Goal: Transaction & Acquisition: Book appointment/travel/reservation

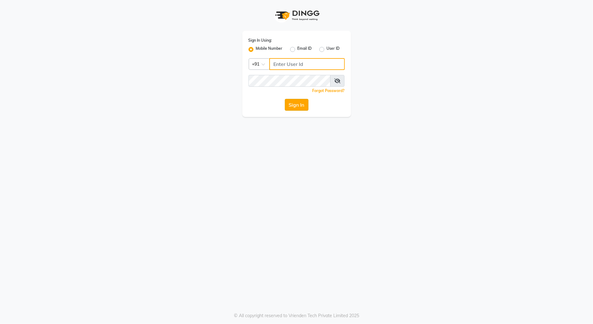
type input "9168842777"
click at [301, 108] on button "Sign In" at bounding box center [297, 105] width 24 height 12
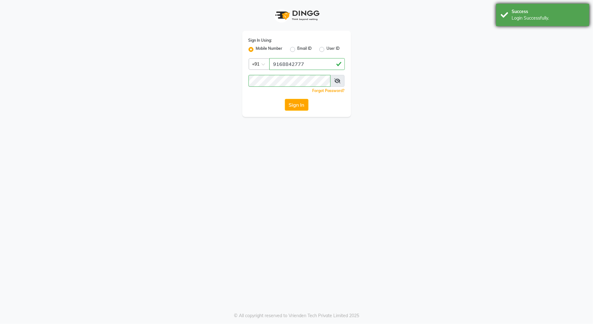
click at [543, 16] on div "Login Successfully." at bounding box center [548, 18] width 73 height 7
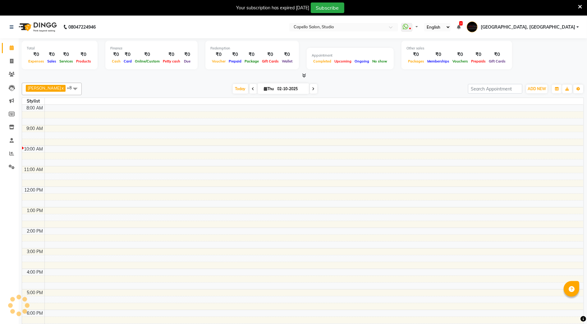
select select "en"
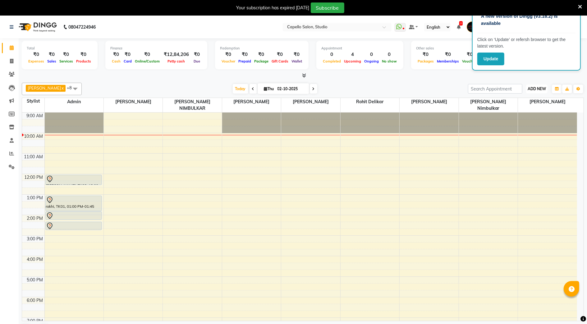
click at [532, 89] on span "ADD NEW" at bounding box center [537, 88] width 18 height 5
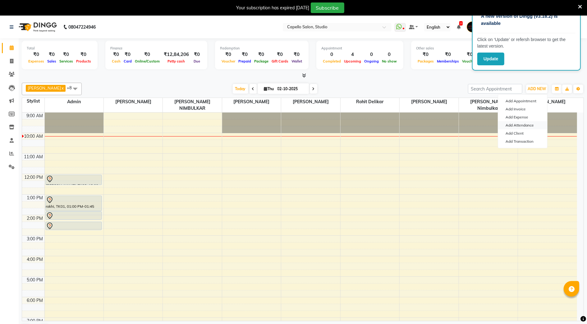
click at [527, 124] on link "Add Attendance" at bounding box center [522, 125] width 49 height 8
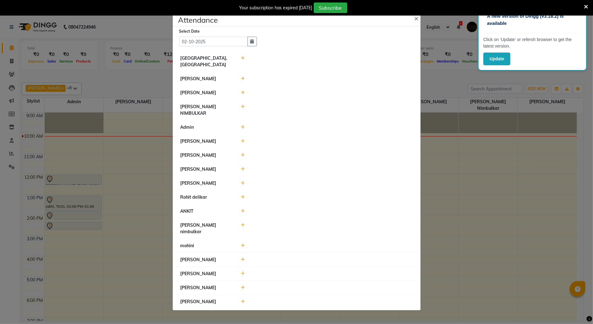
click at [244, 109] on icon at bounding box center [243, 106] width 4 height 4
click at [285, 114] on input "10:09" at bounding box center [291, 110] width 35 height 10
type input "10:00"
click at [326, 111] on button "Check-In" at bounding box center [318, 109] width 19 height 9
click at [244, 197] on icon at bounding box center [243, 197] width 4 height 4
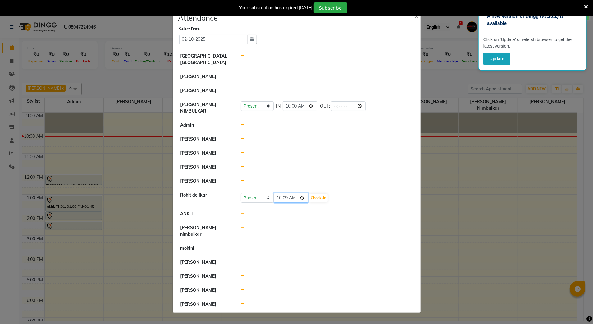
click at [286, 200] on input "10:09" at bounding box center [291, 198] width 35 height 10
type input "10:00"
click at [320, 198] on button "Check-In" at bounding box center [318, 198] width 19 height 9
click at [415, 18] on span "×" at bounding box center [417, 16] width 4 height 9
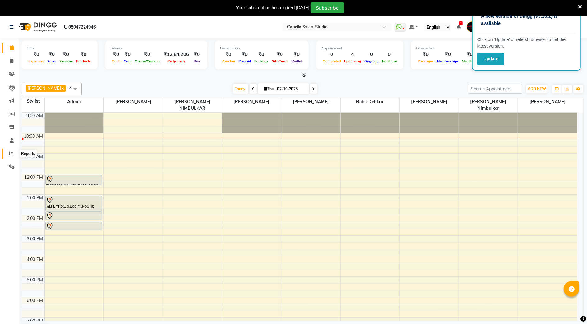
click at [13, 155] on icon at bounding box center [11, 153] width 5 height 5
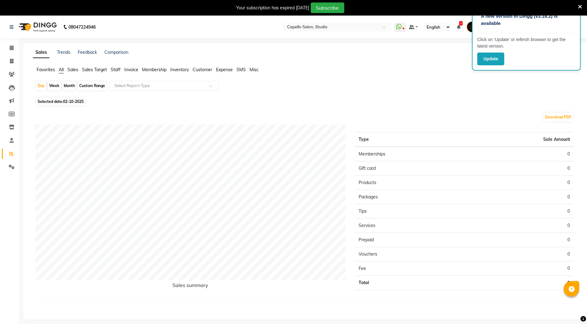
click at [68, 83] on div "Month" at bounding box center [69, 85] width 14 height 9
select select "10"
select select "2025"
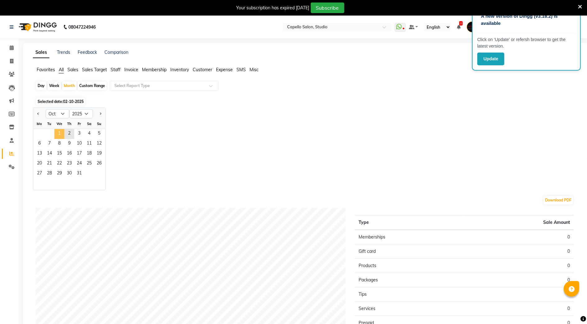
click at [63, 134] on span "1" at bounding box center [59, 134] width 10 height 10
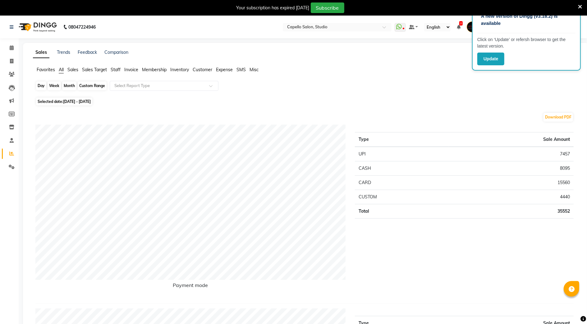
click at [65, 86] on div "Month" at bounding box center [69, 85] width 14 height 9
select select "10"
select select "2025"
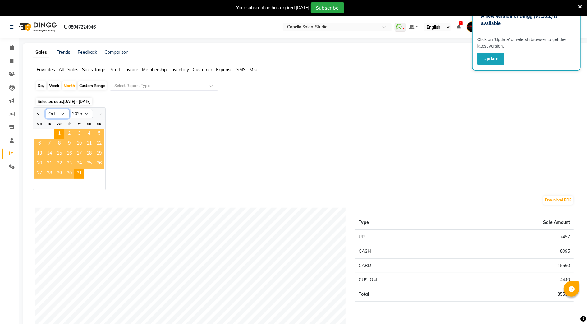
click at [61, 112] on select "Jan Feb Mar Apr May Jun [DATE] Aug Sep Oct Nov Dec" at bounding box center [58, 113] width 24 height 9
select select "9"
click at [46, 109] on select "Jan Feb Mar Apr May Jun [DATE] Aug Sep Oct Nov Dec" at bounding box center [58, 113] width 24 height 9
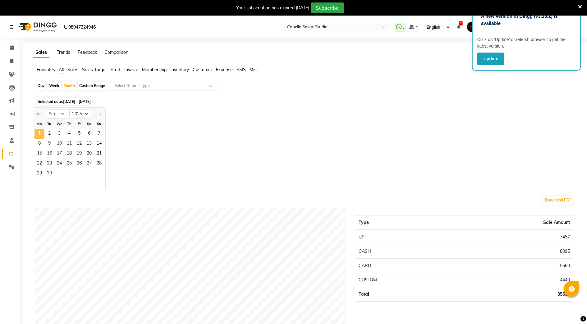
click at [40, 137] on span "1" at bounding box center [40, 134] width 10 height 10
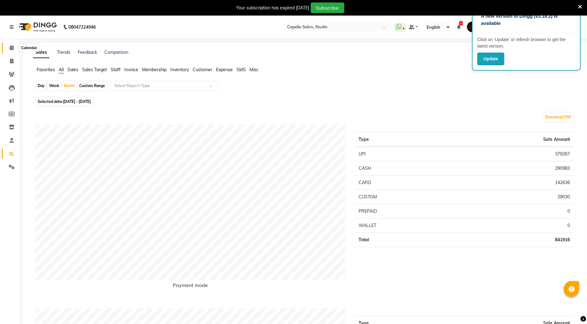
click at [10, 50] on icon at bounding box center [12, 47] width 4 height 5
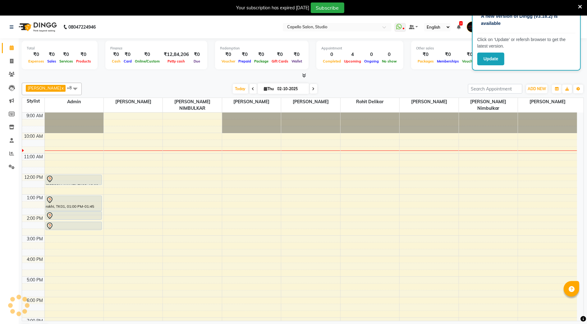
scroll to position [16, 0]
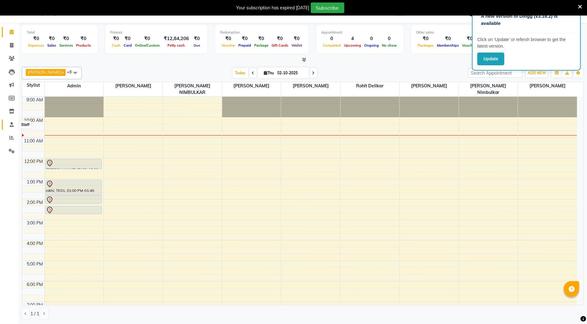
click at [12, 124] on icon at bounding box center [12, 124] width 4 height 5
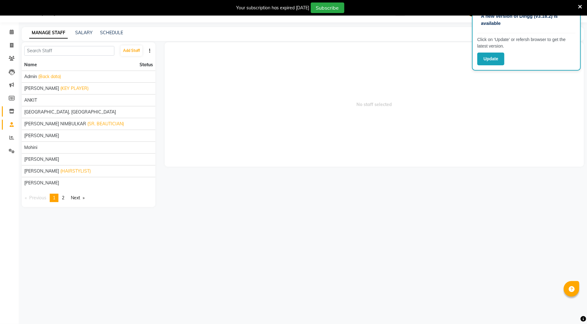
scroll to position [16, 0]
click at [15, 110] on span at bounding box center [11, 111] width 11 height 7
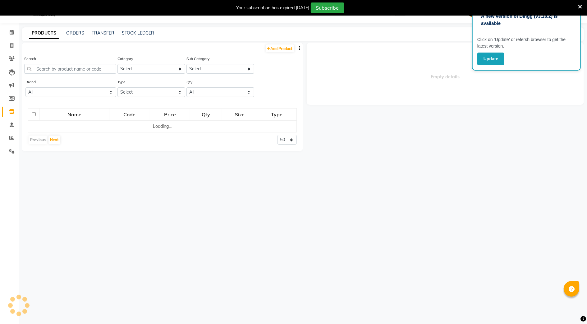
select select
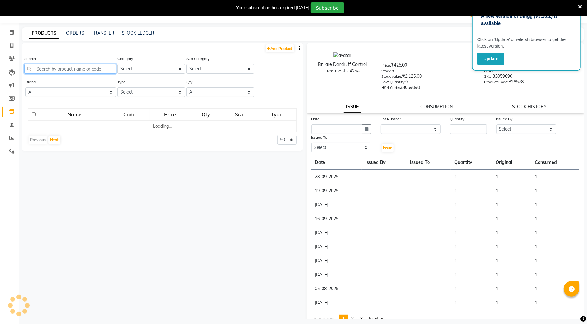
click at [50, 68] on input "text" at bounding box center [70, 69] width 92 height 10
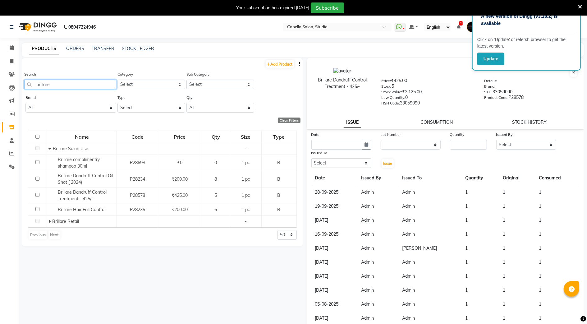
type input "brillare"
click at [581, 8] on icon at bounding box center [580, 7] width 4 height 6
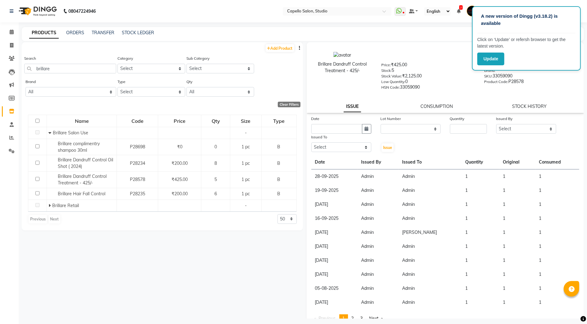
click at [555, 81] on div "Product Code: P28578" at bounding box center [531, 82] width 94 height 9
click at [434, 107] on link "CONSUMPTION" at bounding box center [437, 107] width 32 height 6
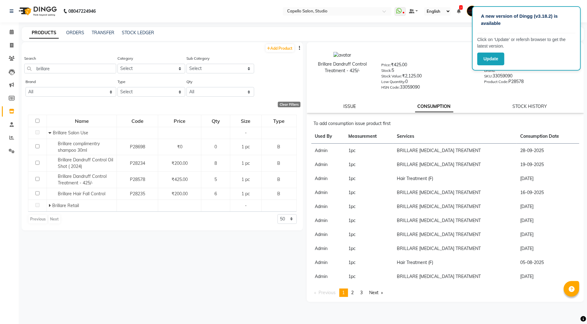
click at [348, 106] on link "ISSUE" at bounding box center [350, 107] width 12 height 6
select select
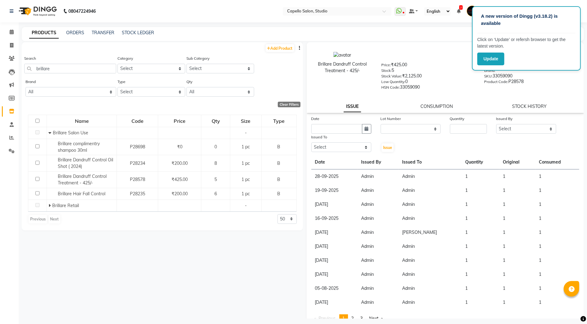
click at [470, 59] on div at bounding box center [479, 57] width 196 height 10
click at [13, 30] on icon at bounding box center [12, 32] width 4 height 5
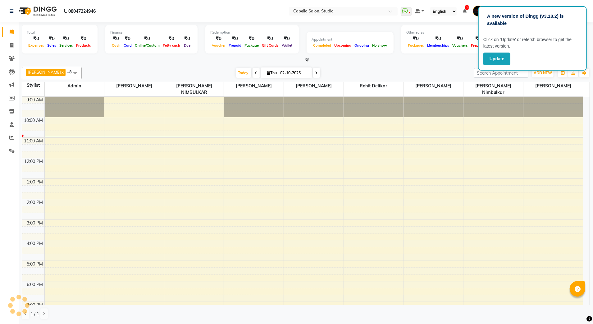
scroll to position [21, 0]
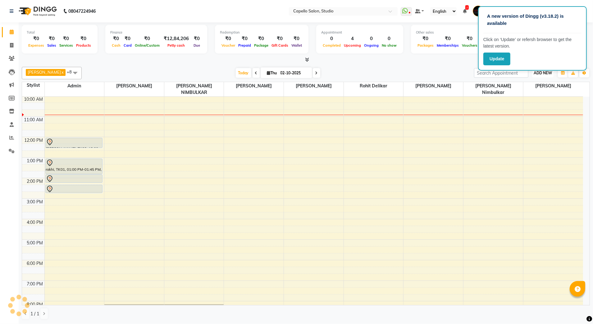
click at [537, 74] on span "ADD NEW" at bounding box center [543, 73] width 18 height 5
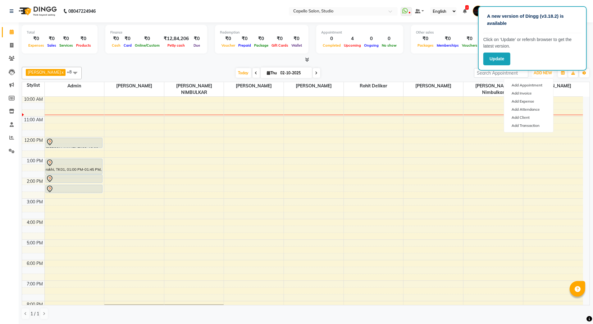
click at [476, 116] on div "9:00 AM 10:00 AM 11:00 AM 12:00 PM 1:00 PM 2:00 PM 3:00 PM 4:00 PM 5:00 PM 6:00…" at bounding box center [302, 209] width 561 height 266
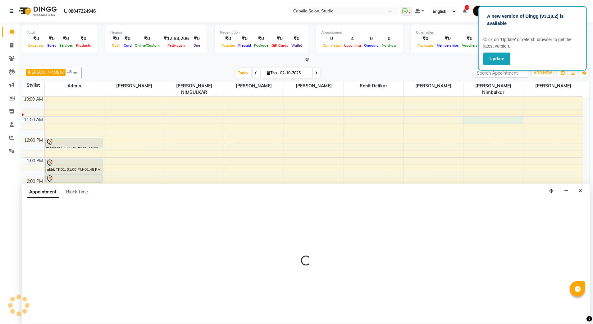
select select "84747"
select select "660"
select select "tentative"
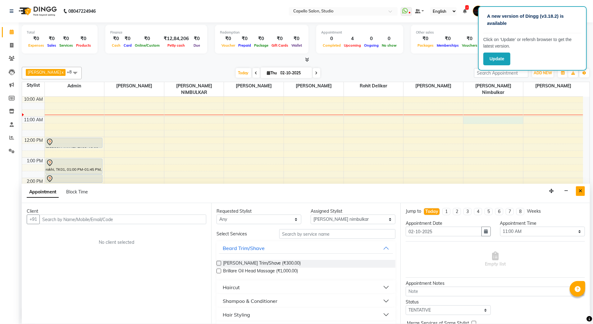
click at [583, 193] on button "Close" at bounding box center [580, 191] width 9 height 10
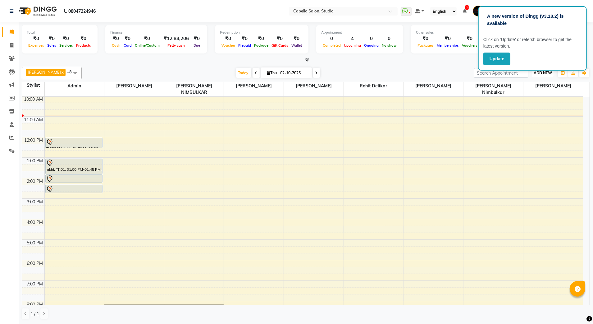
click at [540, 74] on span "ADD NEW" at bounding box center [543, 73] width 18 height 5
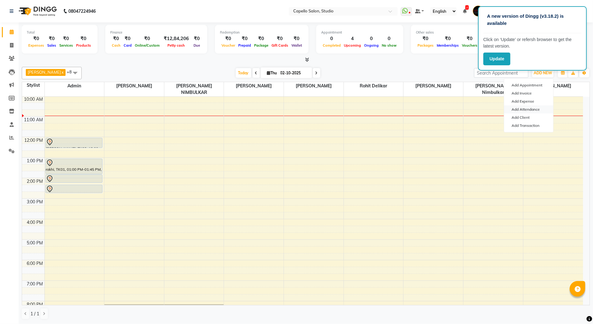
click at [522, 113] on link "Add Attendance" at bounding box center [528, 109] width 49 height 8
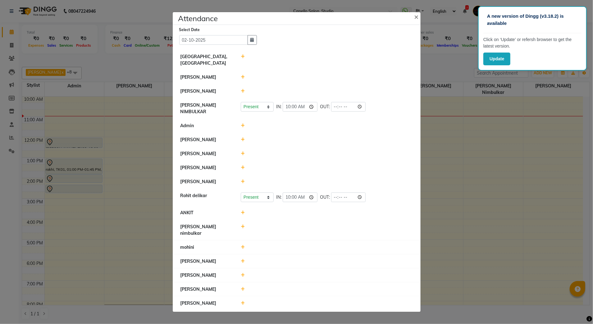
click at [493, 173] on ngb-modal-window "Attendance × Select Date 02-10-2025 Capello Studio, Shivaji Nagar AMIT SHENDE P…" at bounding box center [296, 162] width 593 height 324
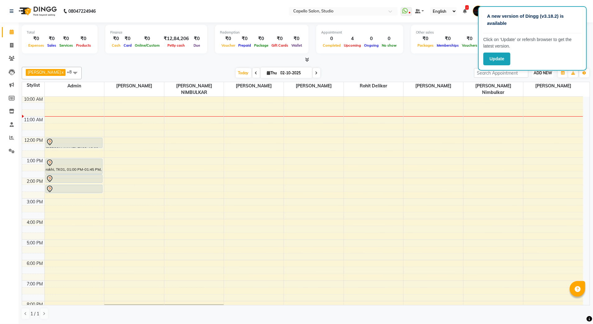
click at [550, 75] on span "ADD NEW" at bounding box center [543, 73] width 18 height 5
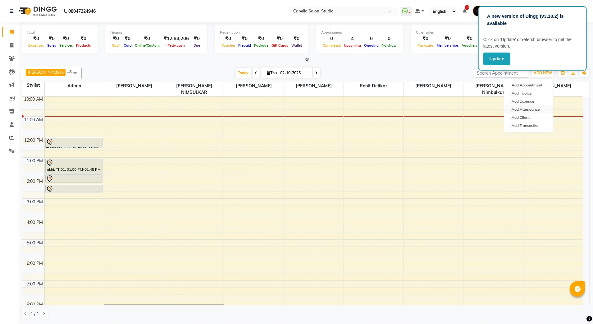
click at [528, 109] on link "Add Attendance" at bounding box center [528, 109] width 49 height 8
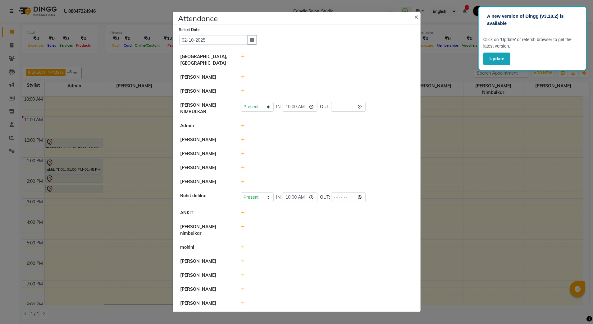
click at [125, 207] on ngb-modal-window "Attendance × Select Date 02-10-2025 Capello Studio, Shivaji Nagar AMIT SHENDE P…" at bounding box center [296, 162] width 593 height 324
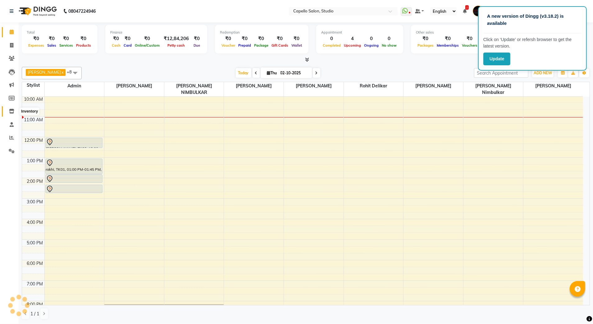
click at [10, 111] on icon at bounding box center [11, 111] width 5 height 5
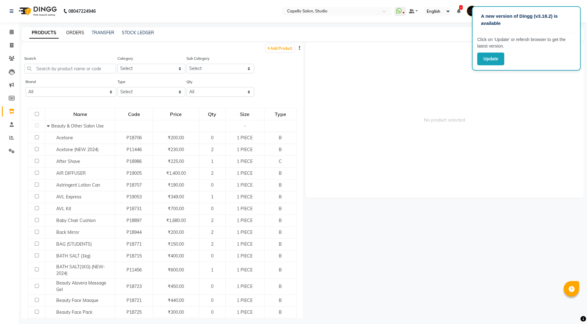
click at [67, 30] on link "ORDERS" at bounding box center [75, 33] width 18 height 6
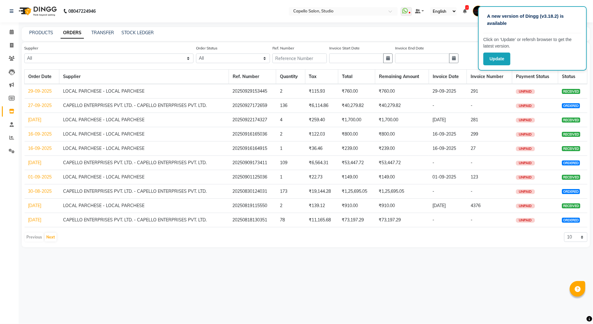
click at [28, 33] on div "PRODUCTS ORDERS TRANSFER STOCK LEDGER" at bounding box center [302, 33] width 561 height 7
click at [31, 34] on link "PRODUCTS" at bounding box center [41, 33] width 24 height 6
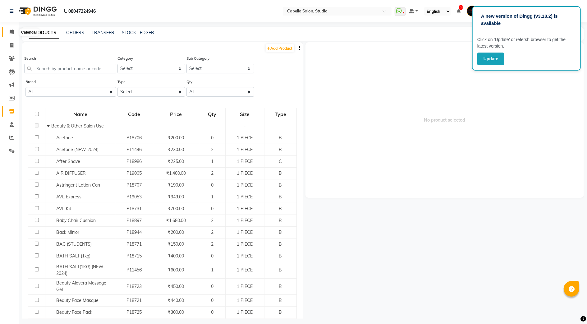
click at [9, 29] on span at bounding box center [11, 32] width 11 height 7
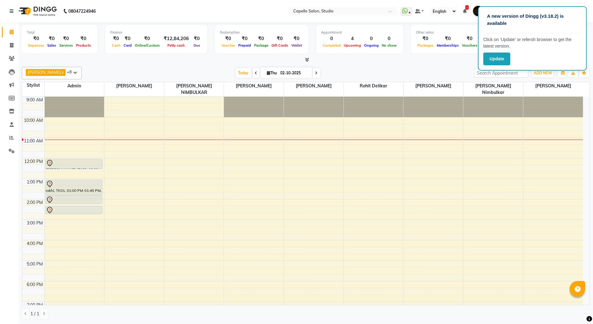
click at [13, 120] on app-home "08047224946 Select Location × Capello Salon, Studio WhatsApp Status ✕ Status: D…" at bounding box center [296, 162] width 593 height 324
click at [23, 199] on div "2:00 PM" at bounding box center [33, 202] width 22 height 7
click at [7, 177] on div "Calendar Invoice Clients Leads Marketing Members Inventory Staff Reports Settin…" at bounding box center [42, 166] width 84 height 297
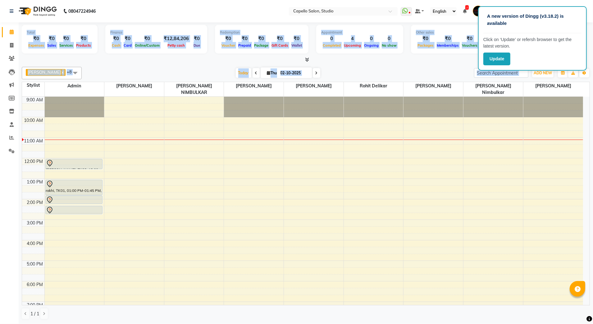
drag, startPoint x: 7, startPoint y: 177, endPoint x: 0, endPoint y: 188, distance: 13.2
click at [0, 188] on html "A new version of Dingg (v3.18.2) is available Click on ‘Update’ or refersh brow…" at bounding box center [296, 162] width 593 height 324
click at [11, 108] on span at bounding box center [11, 111] width 11 height 7
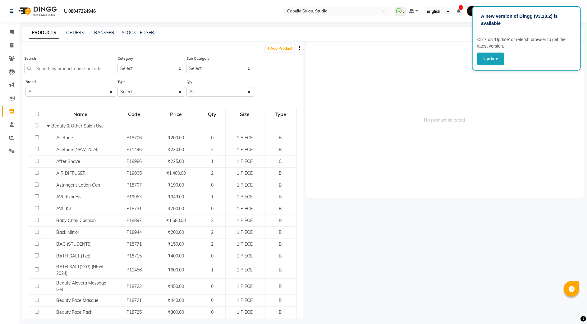
scroll to position [4, 0]
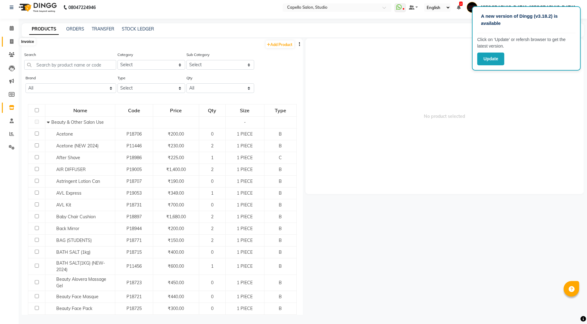
click at [11, 43] on icon at bounding box center [11, 41] width 3 height 5
select select "service"
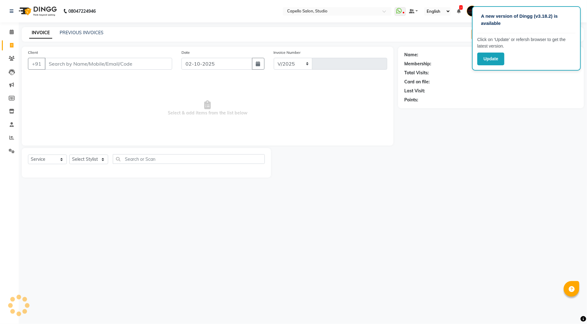
select select "847"
type input "3886"
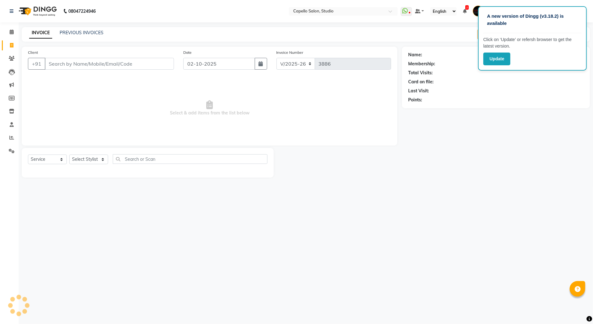
click at [71, 64] on input "Client" at bounding box center [109, 64] width 129 height 12
click at [470, 256] on div "A new version of Dingg (v3.18.2) is available Click on ‘Update’ or refersh brow…" at bounding box center [296, 162] width 593 height 324
click at [104, 62] on input "Client" at bounding box center [109, 64] width 129 height 12
type input "9579015363"
click at [99, 63] on input "9579015363" at bounding box center [109, 64] width 129 height 12
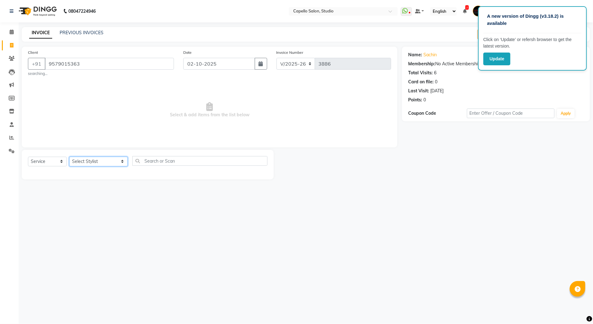
click at [84, 163] on select "Select Stylist Admin AMIT SHENDE ANKIT Capello Studio, Shivaji Nagar DIVYANI NI…" at bounding box center [98, 162] width 58 height 10
select select "52930"
click at [69, 157] on select "Select Stylist Admin AMIT SHENDE ANKIT Capello Studio, Shivaji Nagar DIVYANI NI…" at bounding box center [98, 162] width 58 height 10
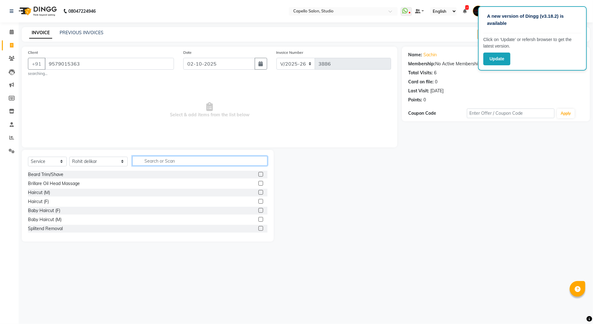
click at [160, 162] on input "text" at bounding box center [200, 161] width 136 height 10
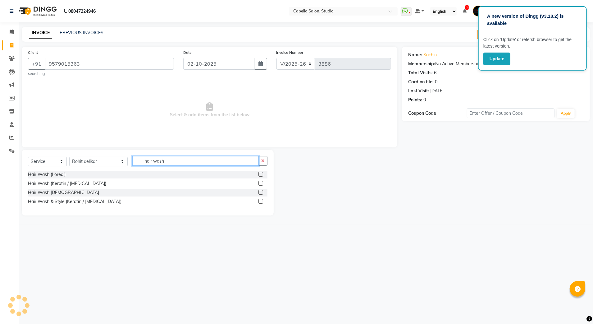
type input "hair wash"
click at [71, 176] on div "Hair Wash (Loreal)" at bounding box center [148, 175] width 240 height 8
click at [257, 172] on div "Hair Wash (Loreal)" at bounding box center [148, 175] width 240 height 8
click at [262, 177] on label at bounding box center [261, 174] width 5 height 5
click at [262, 177] on input "checkbox" at bounding box center [261, 175] width 4 height 4
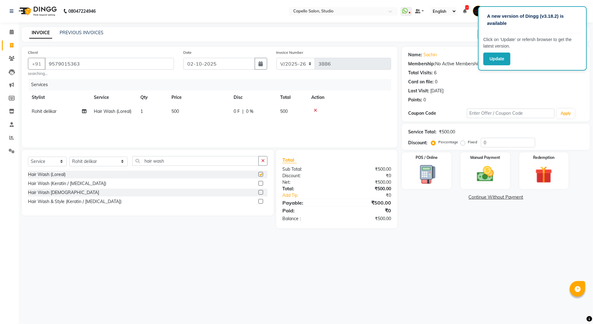
checkbox input "false"
click at [316, 111] on icon at bounding box center [315, 110] width 3 height 4
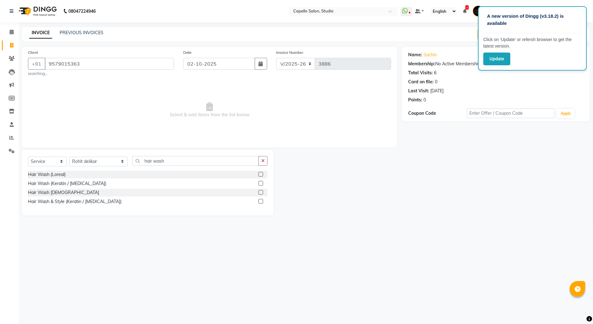
click at [260, 193] on label at bounding box center [261, 192] width 5 height 5
click at [260, 193] on input "checkbox" at bounding box center [261, 193] width 4 height 4
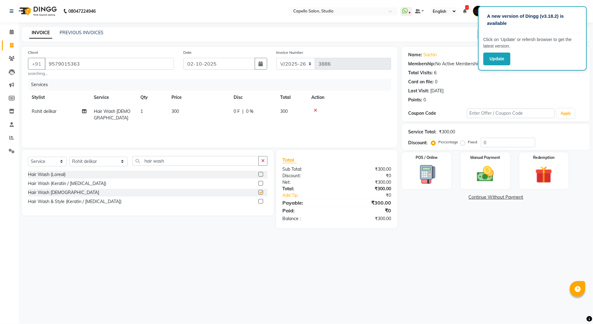
checkbox input "false"
click at [482, 171] on img at bounding box center [485, 174] width 29 height 21
click at [468, 199] on span "UPI" at bounding box center [468, 197] width 10 height 7
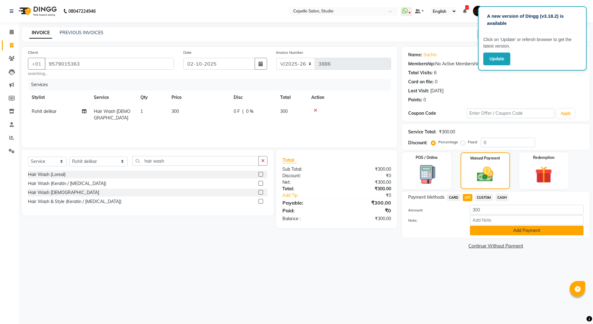
click at [485, 233] on button "Add Payment" at bounding box center [527, 231] width 114 height 10
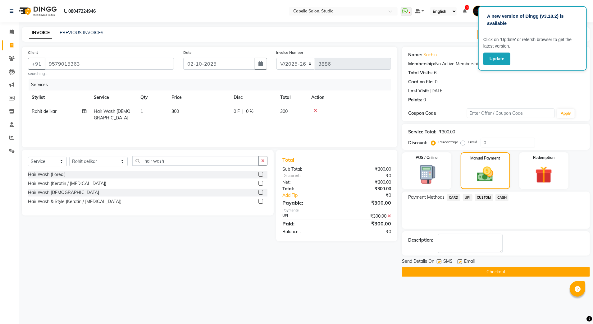
click at [420, 268] on button "Checkout" at bounding box center [496, 272] width 188 height 10
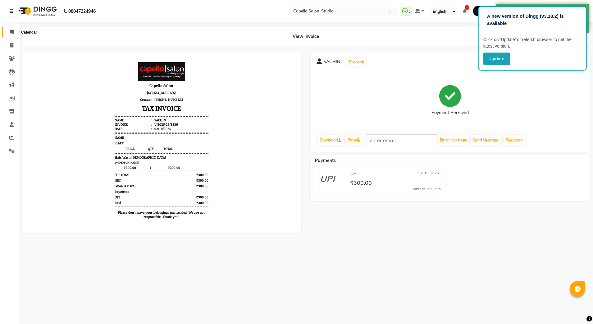
click at [16, 29] on span at bounding box center [11, 32] width 11 height 7
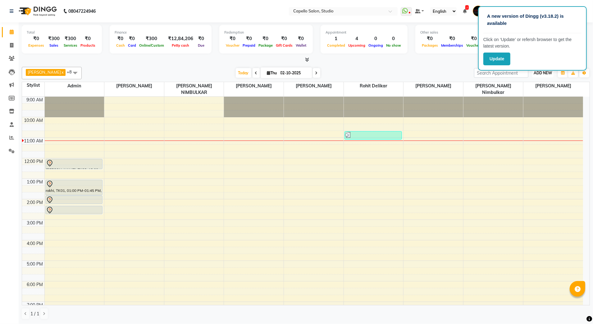
click at [545, 72] on span "ADD NEW" at bounding box center [543, 73] width 18 height 5
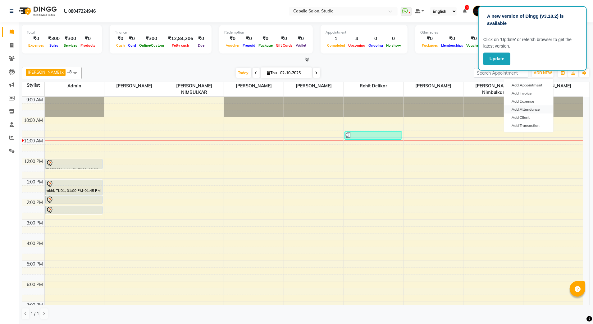
click at [522, 109] on link "Add Attendance" at bounding box center [528, 109] width 49 height 8
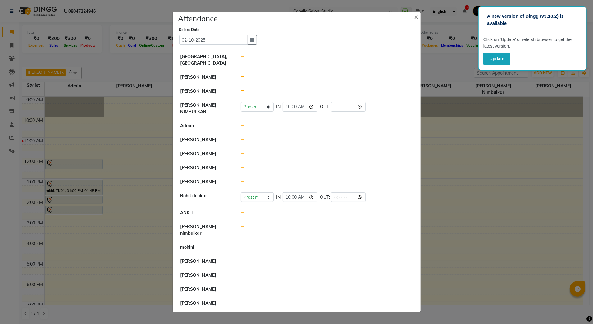
click at [243, 149] on li "[PERSON_NAME]" at bounding box center [296, 154] width 245 height 14
click at [243, 154] on icon at bounding box center [243, 153] width 4 height 4
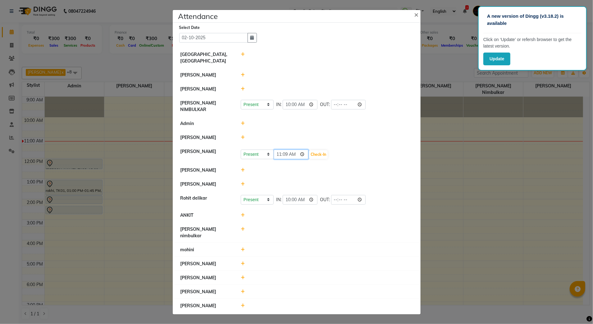
click at [288, 158] on input "11:09" at bounding box center [291, 155] width 35 height 10
type input "11:00"
click at [322, 155] on button "Check-In" at bounding box center [318, 154] width 19 height 9
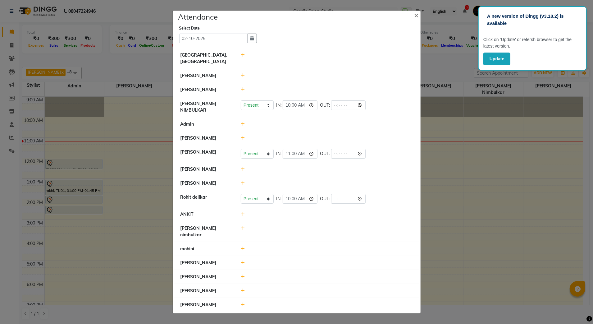
click at [244, 302] on icon at bounding box center [243, 304] width 4 height 4
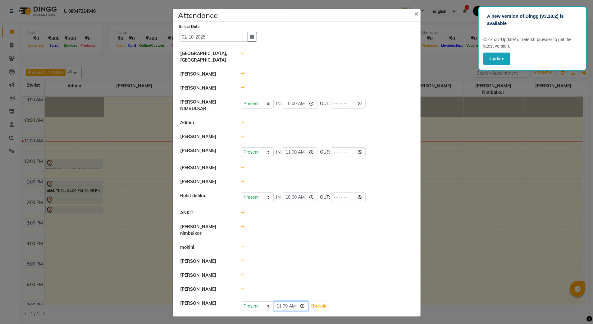
click at [286, 301] on input "11:09" at bounding box center [291, 306] width 35 height 10
type input "11:03"
click at [320, 302] on button "Check-In" at bounding box center [318, 306] width 19 height 9
click at [240, 169] on div at bounding box center [327, 167] width 182 height 7
click at [242, 136] on icon at bounding box center [243, 136] width 4 height 4
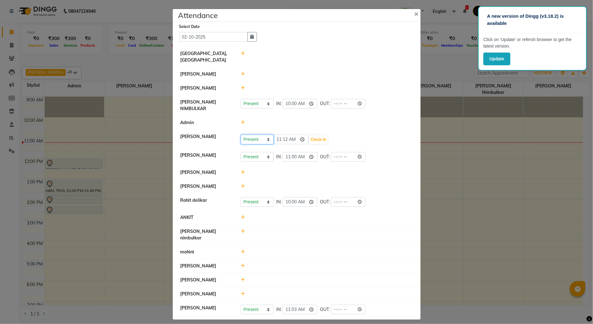
click at [259, 137] on select "Present Absent Late Half Day Weekly Off" at bounding box center [257, 140] width 33 height 10
select select "W"
click at [241, 135] on select "Present Absent Late Half Day Weekly Off" at bounding box center [257, 140] width 33 height 10
click at [278, 137] on button "Save" at bounding box center [280, 139] width 12 height 9
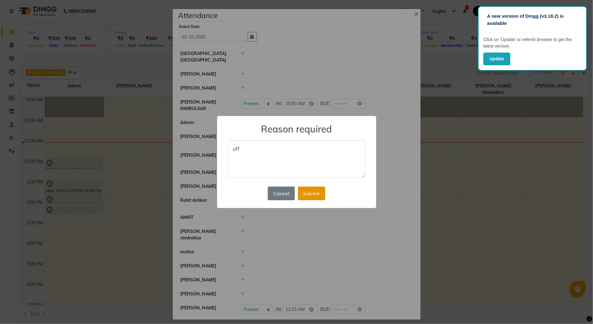
type textarea "off"
click at [309, 191] on button "Submit" at bounding box center [311, 193] width 27 height 14
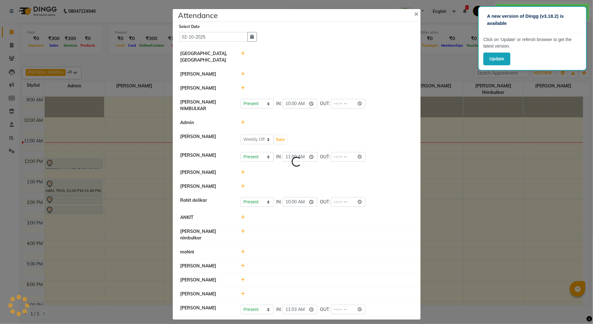
select select "W"
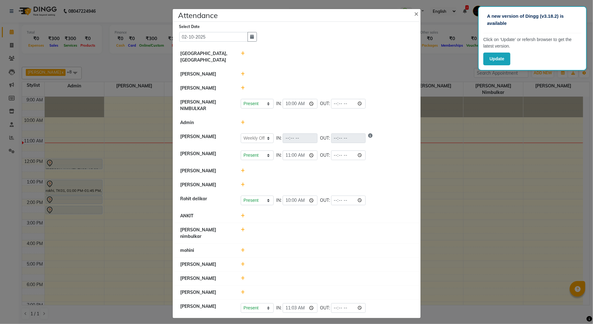
click at [103, 141] on ngb-modal-window "Attendance × Select Date 02-10-2025 Capello Studio, Shivaji Nagar AMIT SHENDE P…" at bounding box center [296, 162] width 593 height 324
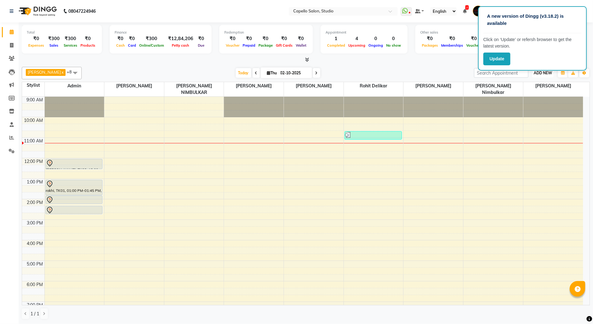
click at [541, 73] on span "ADD NEW" at bounding box center [543, 73] width 18 height 5
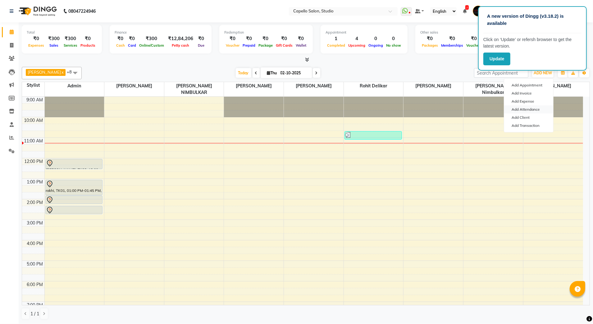
click at [522, 111] on link "Add Attendance" at bounding box center [528, 109] width 49 height 8
select select "W"
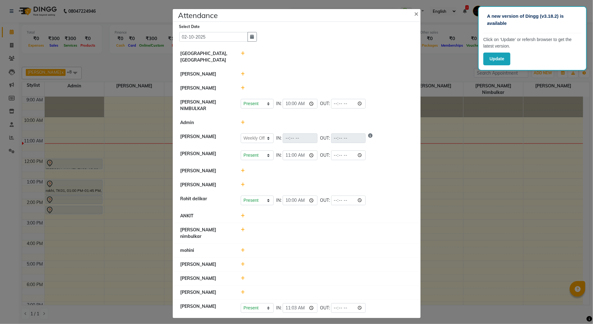
drag, startPoint x: 155, startPoint y: 144, endPoint x: 155, endPoint y: 132, distance: 11.2
click at [155, 132] on ngb-modal-window "Attendance × Select Date 02-10-2025 Capello Studio, Shivaji Nagar AMIT SHENDE P…" at bounding box center [296, 162] width 593 height 324
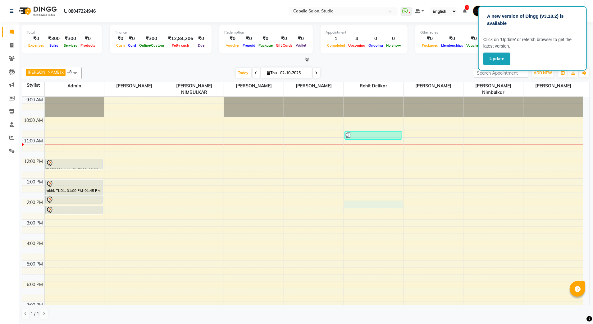
click at [370, 196] on div "9:00 AM 10:00 AM 11:00 AM 12:00 PM 1:00 PM 2:00 PM 3:00 PM 4:00 PM 5:00 PM 6:00…" at bounding box center [302, 230] width 561 height 266
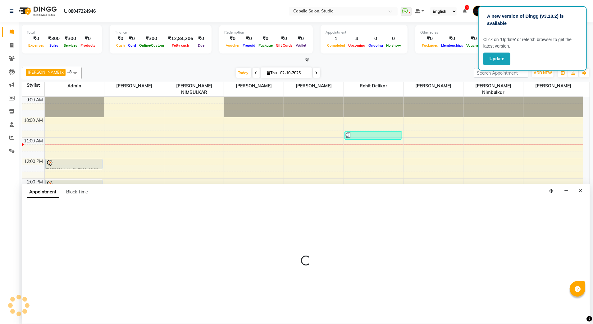
select select "52930"
select select "tentative"
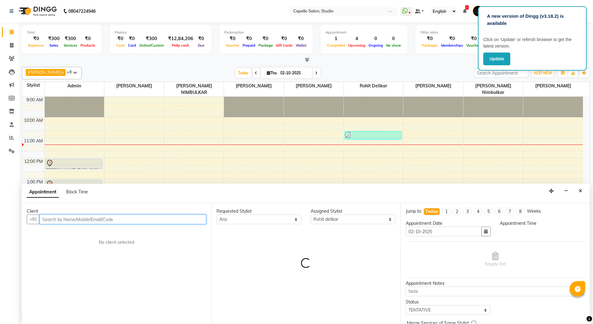
select select "840"
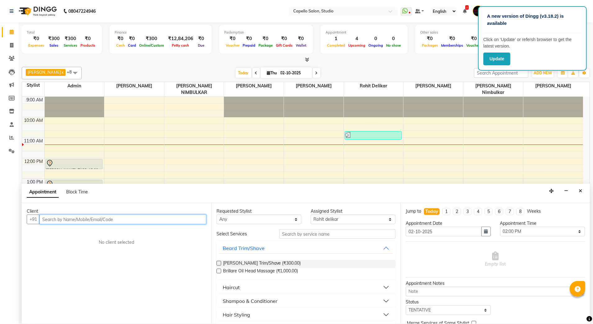
click at [58, 219] on input "text" at bounding box center [122, 219] width 167 height 10
click at [82, 221] on input "aarushi mishra" at bounding box center [109, 219] width 141 height 10
type input "a"
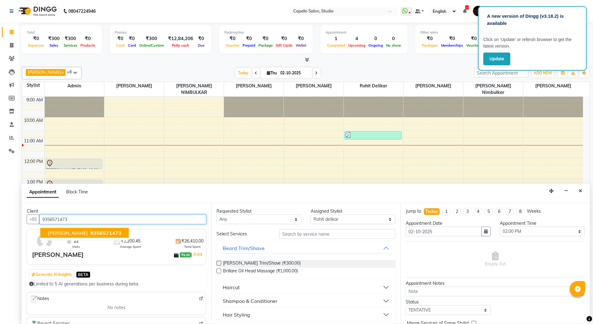
click at [89, 235] on ngb-highlight "9356571473" at bounding box center [105, 233] width 32 height 6
type input "9356571473"
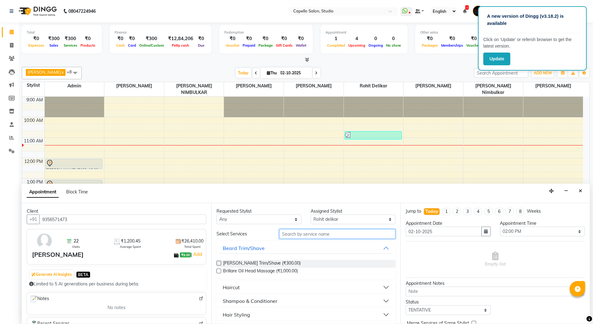
click at [326, 234] on input "text" at bounding box center [337, 234] width 116 height 10
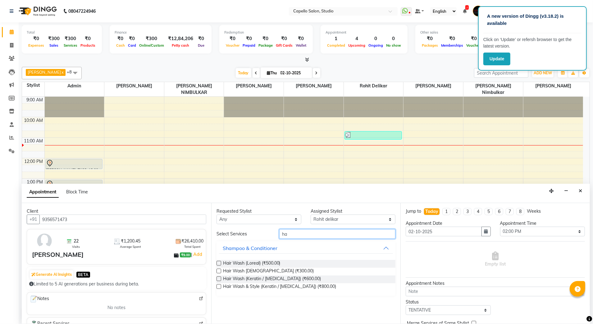
type input "h"
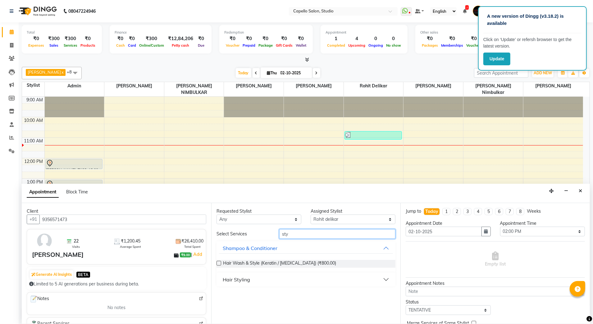
type input "sty"
click at [225, 280] on div "Hair Styling" at bounding box center [236, 279] width 27 height 7
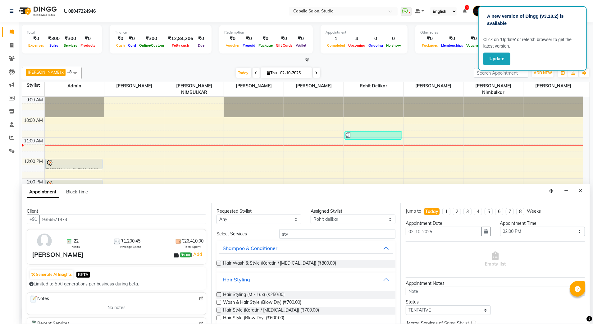
scroll to position [9, 0]
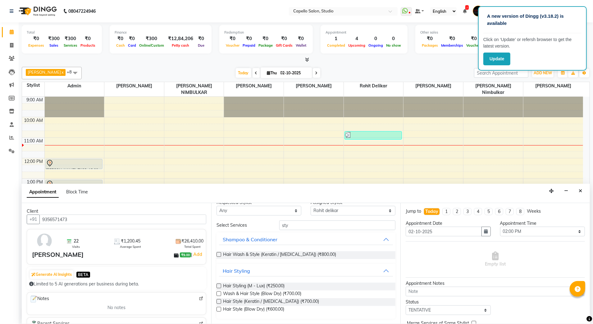
click at [337, 290] on div "Hair Styling (M - Lux) (₹250.00)" at bounding box center [306, 287] width 179 height 8
click at [336, 297] on div "Wash & Hair Style (Blow Dry) (₹700.00)" at bounding box center [306, 294] width 179 height 8
click at [242, 295] on span "Wash & Hair Style (Blow Dry) (₹700.00)" at bounding box center [262, 294] width 79 height 8
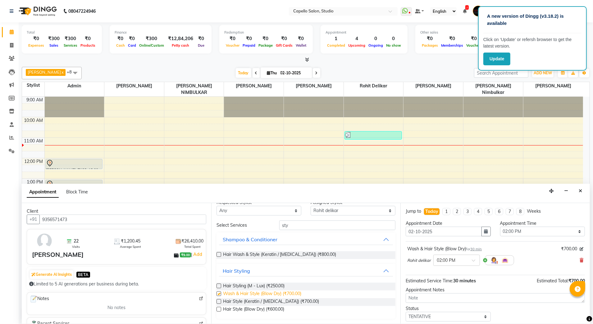
checkbox input "false"
click at [527, 232] on select "Select 10:00 AM 10:15 AM 10:30 AM 10:45 AM 11:00 AM 11:15 AM 11:30 AM 11:45 AM …" at bounding box center [542, 232] width 85 height 10
select select "780"
click at [500, 228] on select "Select 10:00 AM 10:15 AM 10:30 AM 10:45 AM 11:00 AM 11:15 AM 11:30 AM 11:45 AM …" at bounding box center [542, 232] width 85 height 10
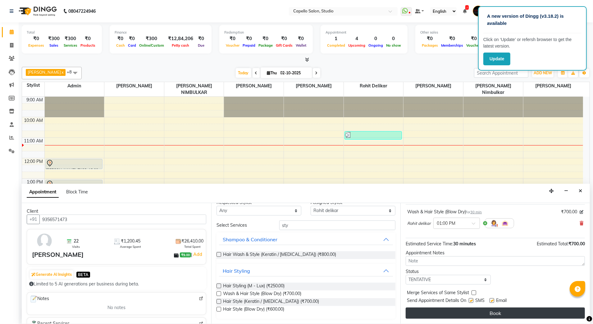
click at [486, 310] on button "Book" at bounding box center [495, 312] width 179 height 11
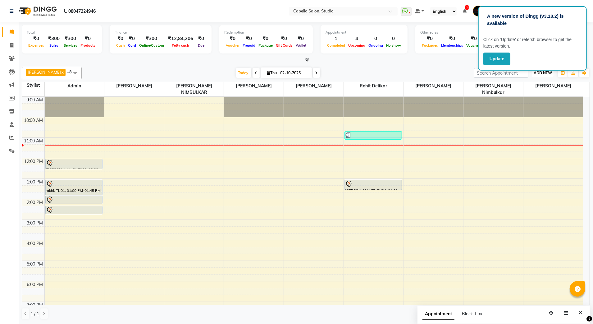
click at [541, 75] on span "ADD NEW" at bounding box center [543, 73] width 18 height 5
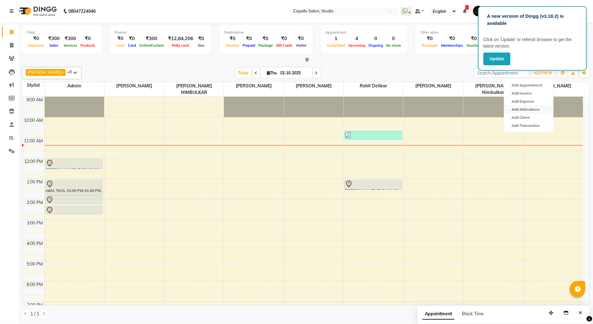
click at [531, 112] on link "Add Attendance" at bounding box center [528, 109] width 49 height 8
select select "W"
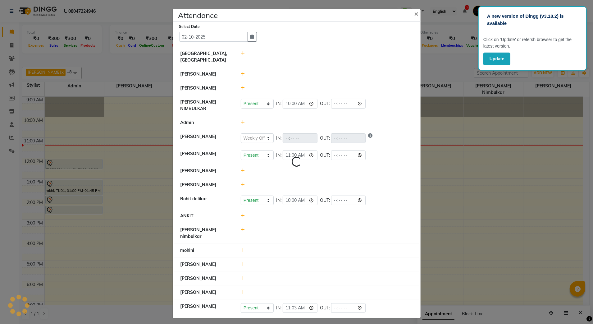
select select "W"
click at [243, 248] on icon at bounding box center [243, 250] width 4 height 4
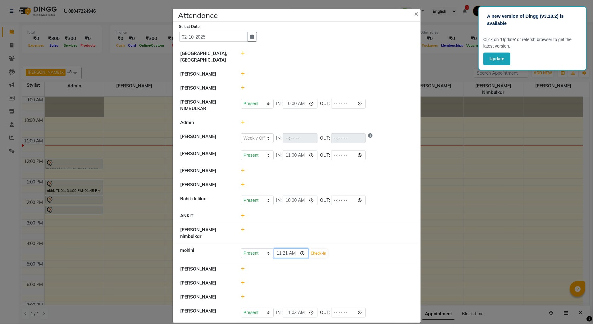
click at [286, 248] on input "11:21" at bounding box center [291, 253] width 35 height 10
type input "11:14"
click at [314, 249] on button "Check-In" at bounding box center [318, 253] width 19 height 9
select select "W"
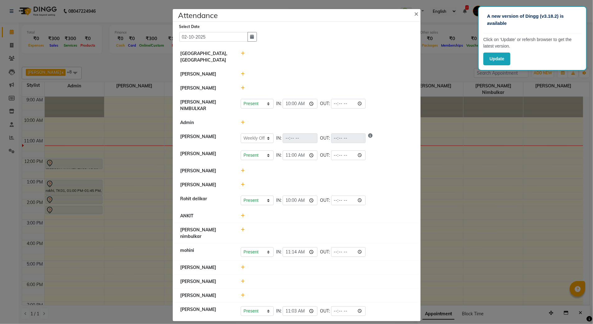
click at [243, 74] on icon at bounding box center [243, 74] width 4 height 4
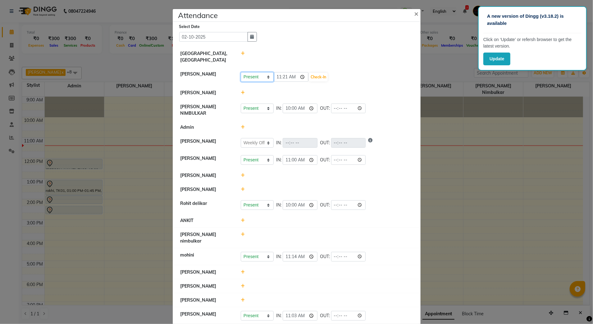
click at [264, 77] on select "Present Absent Late Half Day Weekly Off" at bounding box center [257, 77] width 33 height 10
select select "W"
click at [241, 72] on select "Present Absent Late Half Day Weekly Off" at bounding box center [257, 77] width 33 height 10
click at [278, 79] on button "Save" at bounding box center [280, 77] width 12 height 9
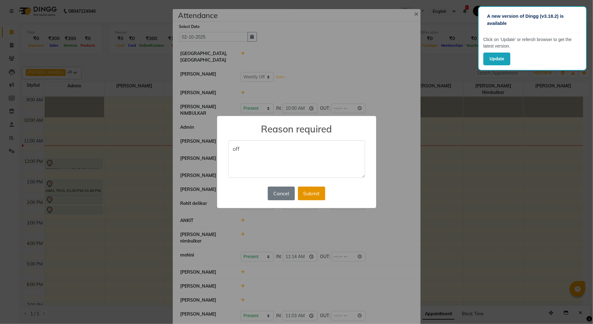
type textarea "off"
click at [300, 193] on button "Submit" at bounding box center [311, 193] width 27 height 14
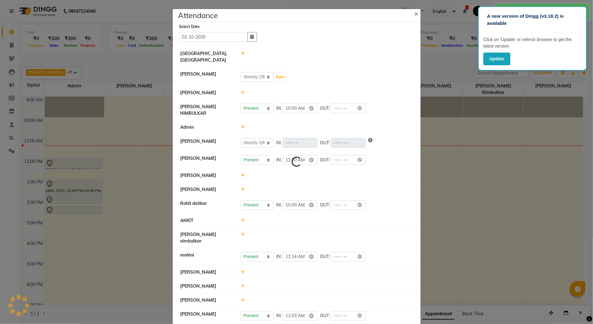
select select "W"
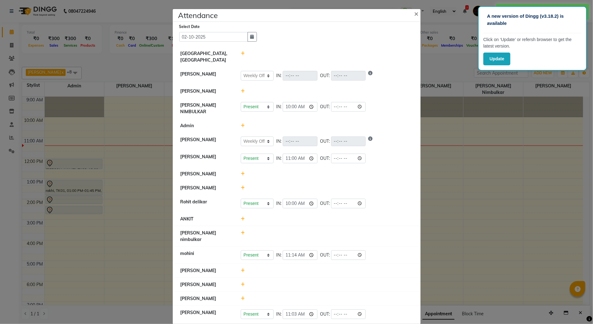
click at [237, 230] on div at bounding box center [327, 236] width 182 height 13
click at [241, 231] on icon at bounding box center [243, 233] width 4 height 4
click at [244, 232] on select "Present Absent Late Half Day Weekly Off" at bounding box center [257, 236] width 33 height 10
select select "A"
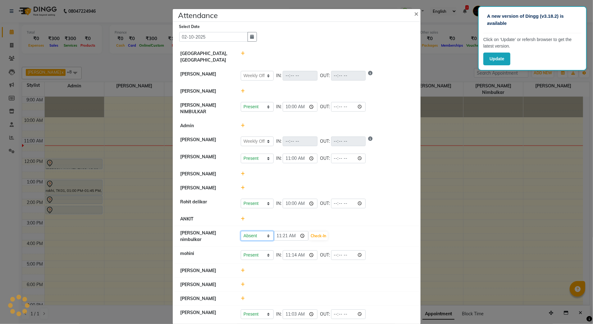
click at [241, 231] on select "Present Absent Late Half Day Weekly Off" at bounding box center [257, 236] width 33 height 10
click at [283, 236] on button "Save" at bounding box center [280, 236] width 12 height 9
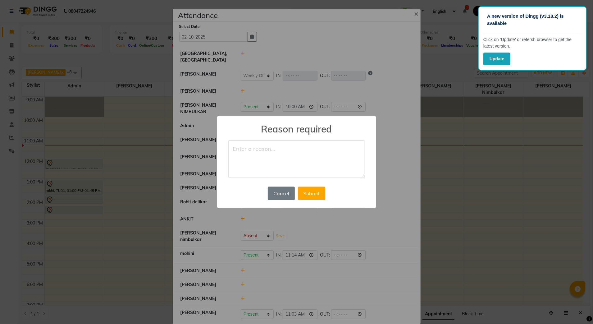
click at [277, 163] on textarea at bounding box center [296, 159] width 137 height 38
click at [277, 163] on textarea "." at bounding box center [296, 159] width 137 height 38
type textarea "."
click at [311, 191] on button "Submit" at bounding box center [311, 193] width 27 height 14
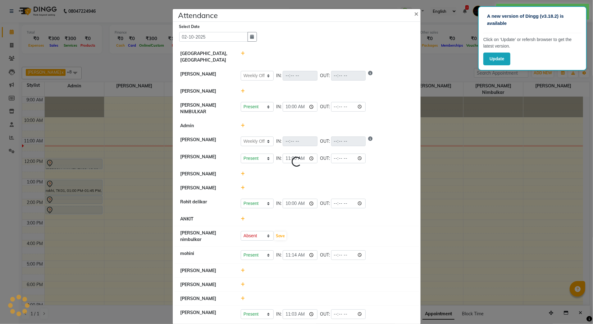
select select "W"
select select "A"
click at [241, 172] on icon at bounding box center [243, 174] width 4 height 4
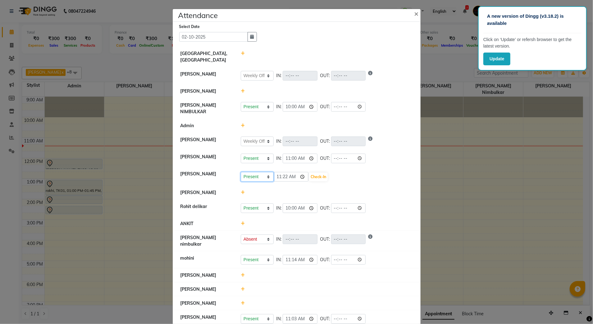
click at [259, 175] on select "Present Absent Late Half Day Weekly Off" at bounding box center [257, 177] width 33 height 10
select select "W"
click at [241, 172] on select "Present Absent Late Half Day Weekly Off" at bounding box center [257, 177] width 33 height 10
click at [277, 173] on button "Save" at bounding box center [280, 177] width 12 height 9
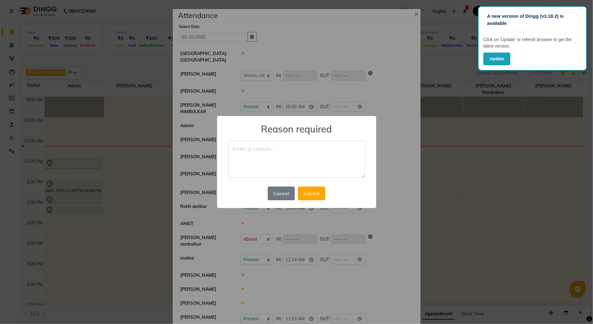
type textarea "i"
type textarea "off"
click at [306, 196] on button "Submit" at bounding box center [311, 193] width 27 height 14
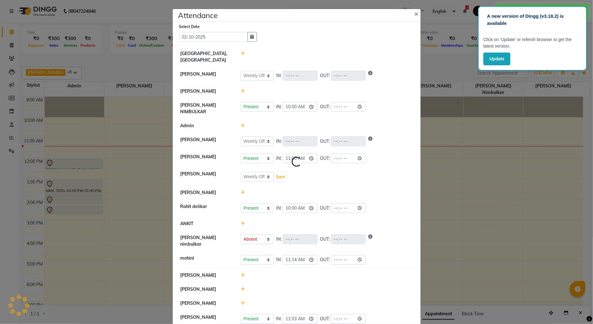
select select "W"
select select "A"
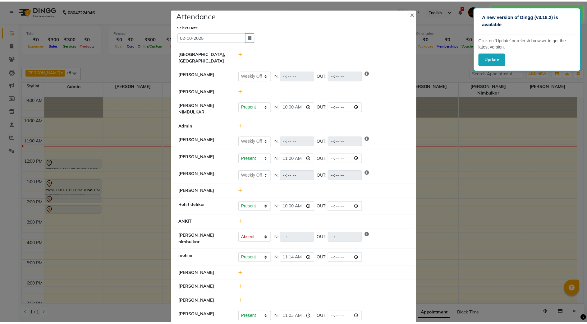
scroll to position [7, 0]
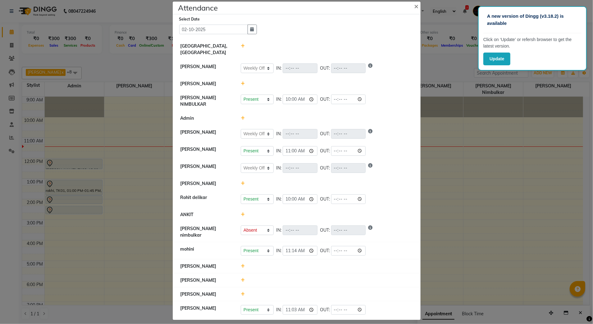
click at [60, 144] on ngb-modal-window "Attendance × Select Date [DATE] [GEOGRAPHIC_DATA], [PERSON_NAME] [PERSON_NAME] …" at bounding box center [296, 162] width 593 height 324
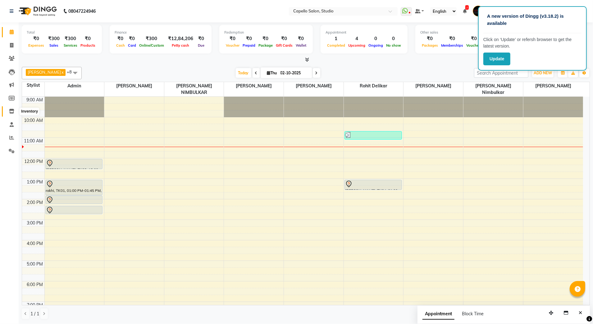
click at [13, 111] on icon at bounding box center [11, 111] width 5 height 5
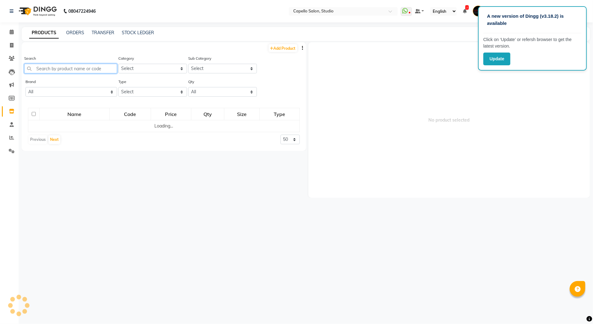
click at [45, 68] on input "text" at bounding box center [70, 69] width 93 height 10
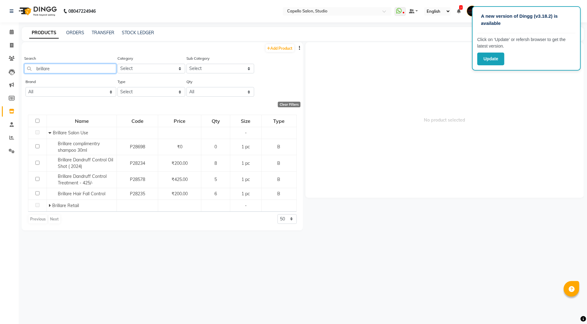
scroll to position [4, 0]
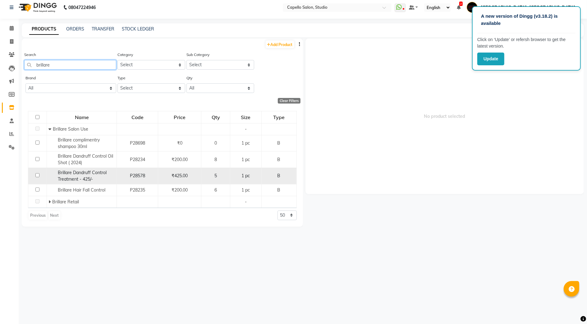
type input "brillare"
click at [100, 175] on div "Brillare Dandruff Control Treatment - 425/-" at bounding box center [81, 175] width 67 height 13
select select
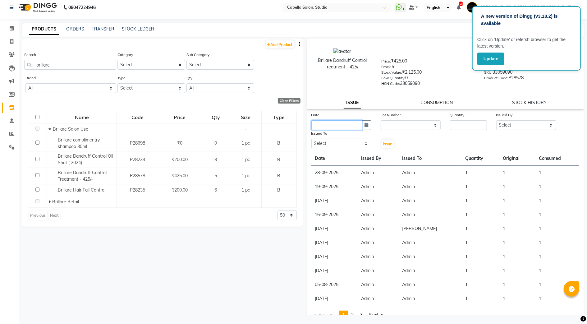
click at [316, 124] on input "text" at bounding box center [336, 125] width 51 height 10
select select "10"
select select "2025"
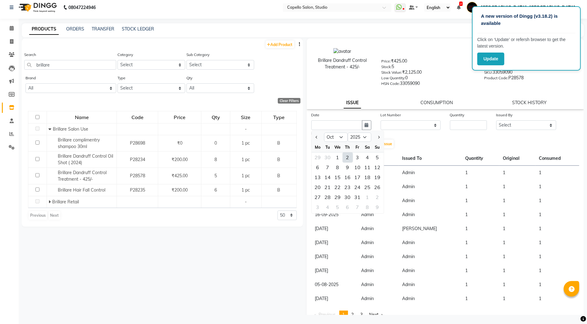
click at [348, 158] on div "2" at bounding box center [348, 157] width 10 height 10
type input "02-10-2025"
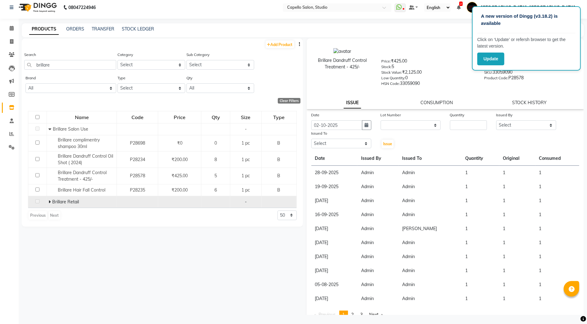
click at [85, 201] on div "Brillare Retail" at bounding box center [81, 202] width 67 height 7
click at [51, 204] on span at bounding box center [50, 202] width 4 height 6
drag, startPoint x: 7, startPoint y: 27, endPoint x: 11, endPoint y: 30, distance: 4.9
click at [7, 27] on span at bounding box center [11, 28] width 11 height 7
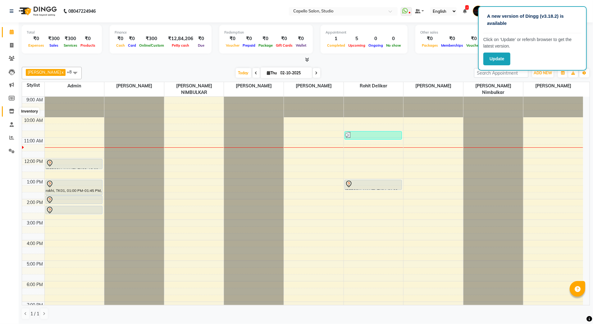
click at [12, 111] on icon at bounding box center [11, 111] width 5 height 5
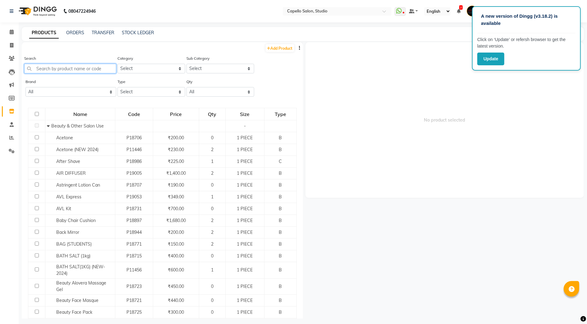
click at [73, 72] on input "text" at bounding box center [70, 69] width 92 height 10
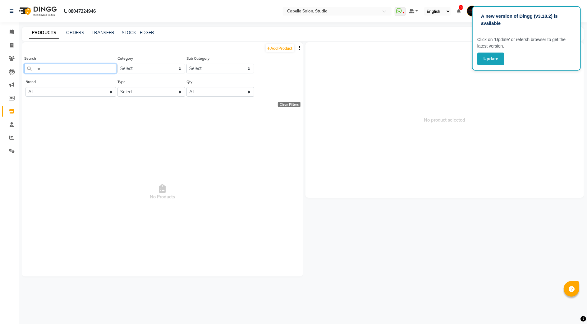
type input "b"
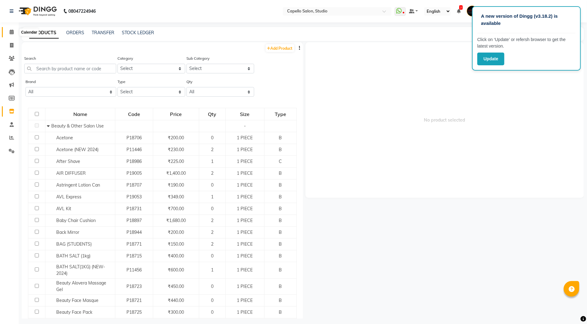
click at [14, 33] on span at bounding box center [11, 32] width 11 height 7
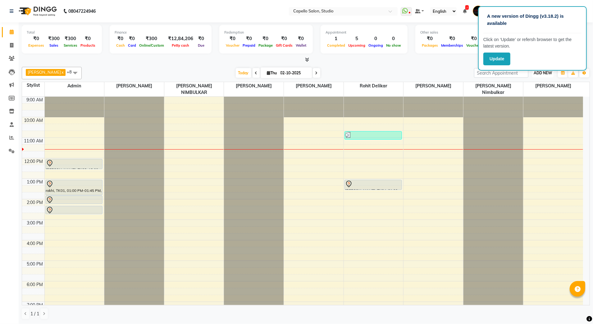
click at [534, 74] on span "ADD NEW" at bounding box center [543, 73] width 18 height 5
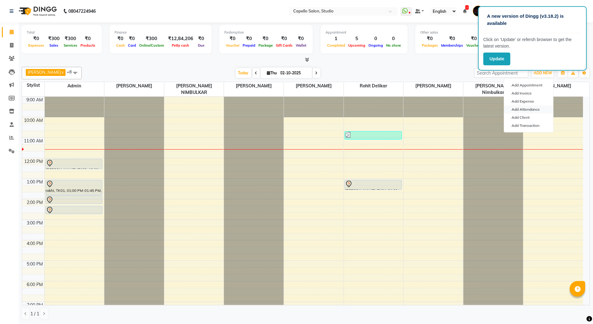
click at [525, 111] on link "Add Attendance" at bounding box center [528, 109] width 49 height 8
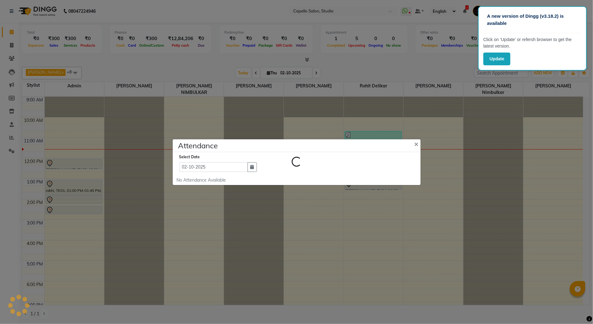
select select "W"
select select "A"
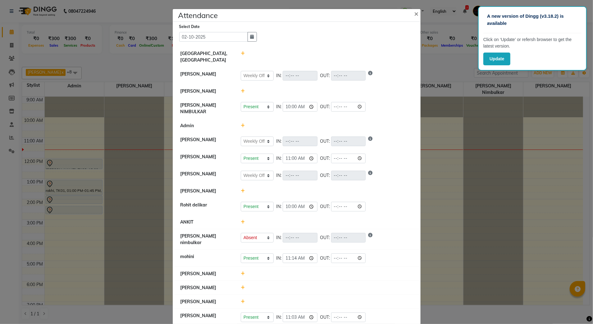
click at [70, 152] on ngb-modal-window "Attendance × Select Date [DATE] [GEOGRAPHIC_DATA], [PERSON_NAME] [PERSON_NAME] …" at bounding box center [296, 162] width 593 height 324
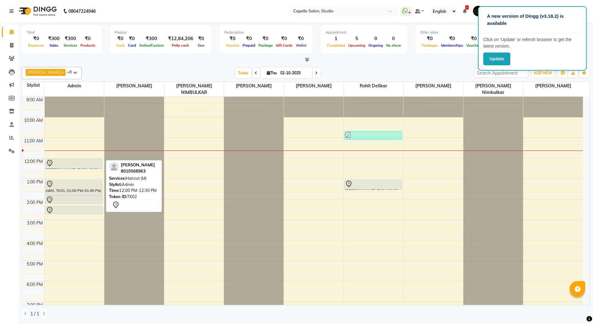
click at [81, 159] on div at bounding box center [74, 162] width 56 height 7
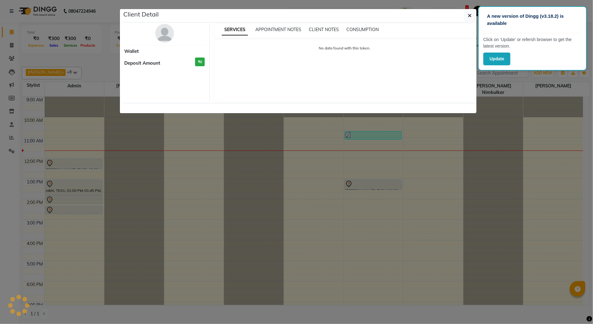
select select "7"
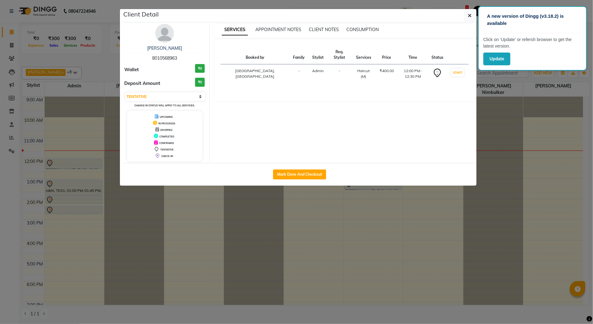
click at [163, 34] on img at bounding box center [164, 33] width 19 height 19
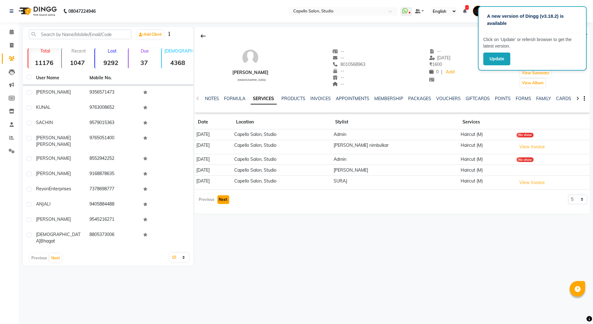
click at [226, 203] on button "Next" at bounding box center [224, 199] width 12 height 9
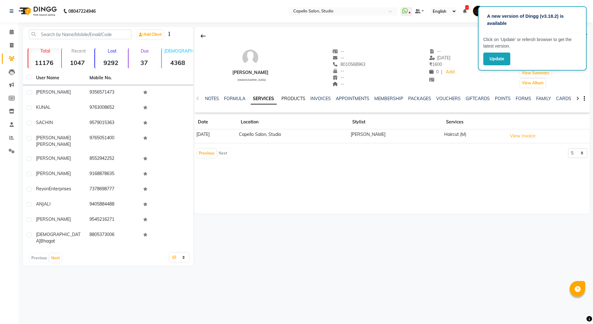
click at [293, 98] on link "PRODUCTS" at bounding box center [294, 99] width 24 height 6
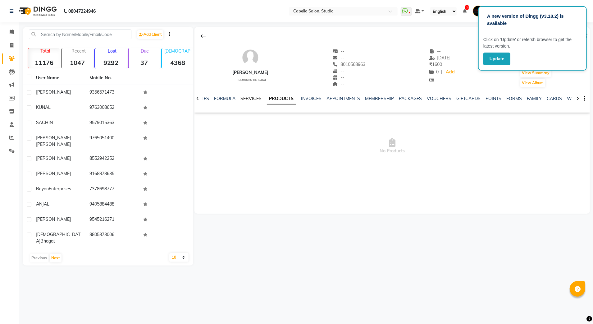
click at [250, 99] on link "SERVICES" at bounding box center [251, 99] width 21 height 6
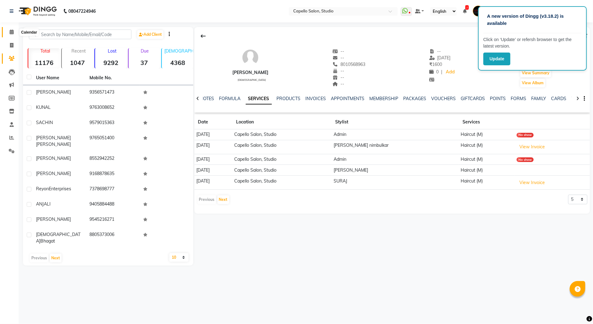
click at [10, 33] on icon at bounding box center [12, 32] width 4 height 5
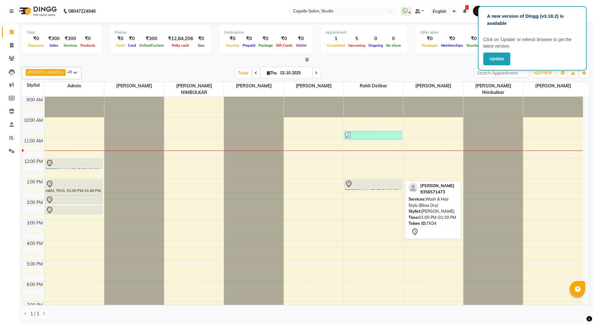
click at [383, 180] on div at bounding box center [373, 183] width 56 height 7
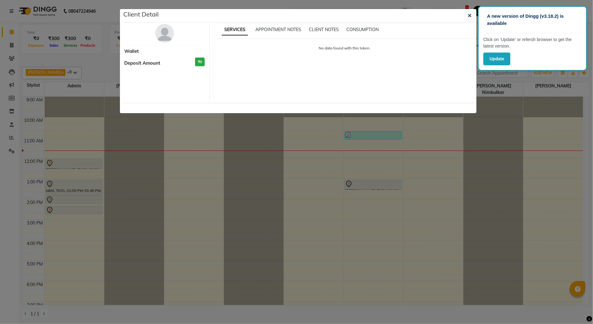
select select "7"
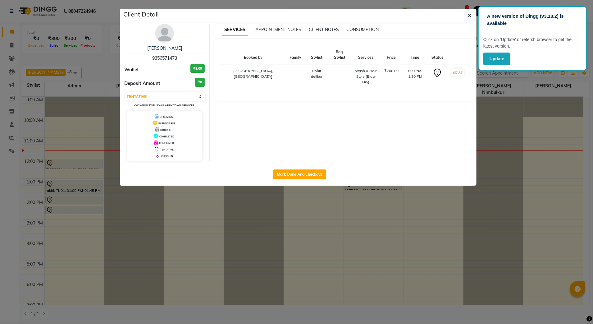
click at [161, 38] on img at bounding box center [164, 33] width 19 height 19
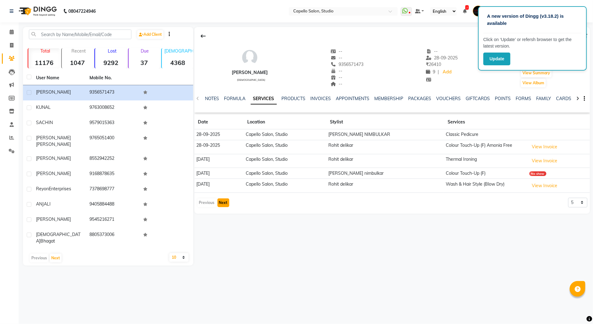
click at [222, 202] on button "Next" at bounding box center [224, 202] width 12 height 9
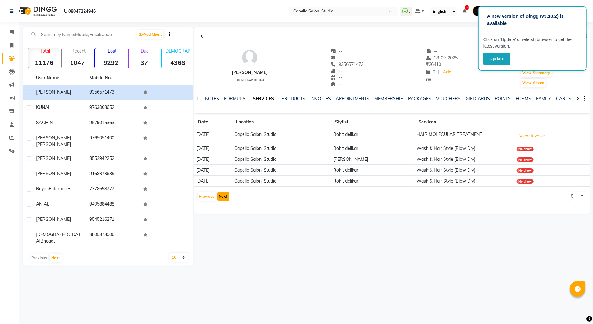
click at [220, 196] on button "Next" at bounding box center [224, 196] width 12 height 9
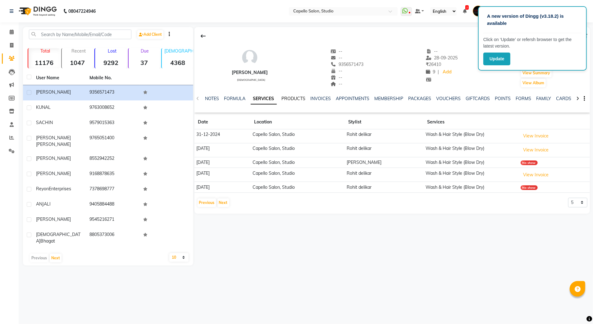
click at [291, 99] on link "PRODUCTS" at bounding box center [294, 99] width 24 height 6
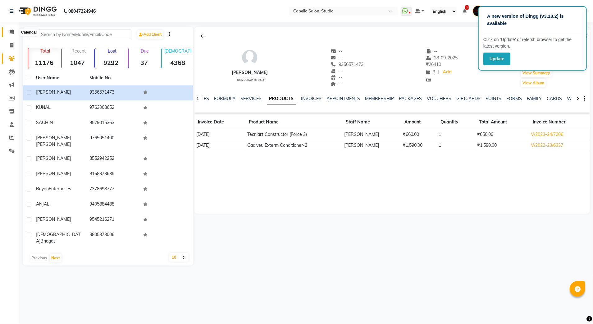
click at [10, 32] on icon at bounding box center [12, 32] width 4 height 5
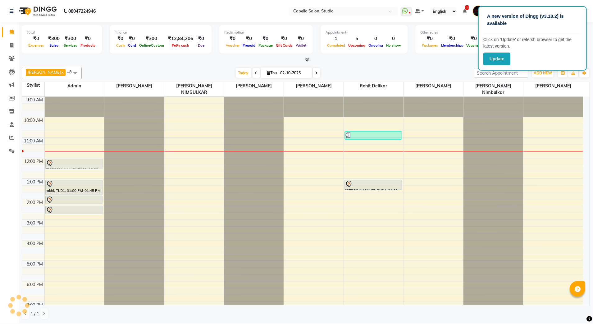
scroll to position [42, 0]
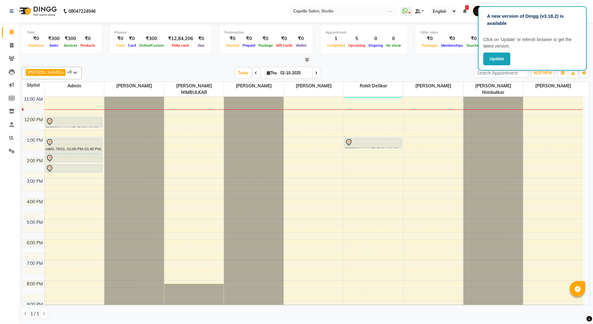
click at [255, 75] on icon at bounding box center [256, 73] width 2 height 4
type input "01-10-2025"
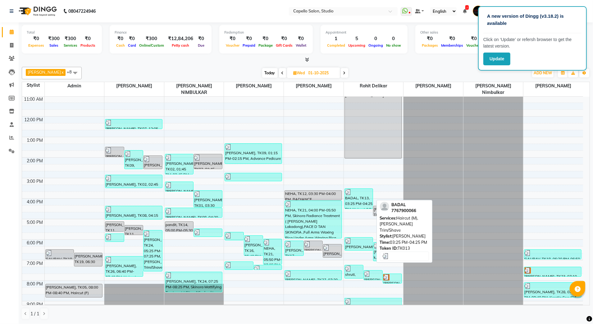
scroll to position [56, 0]
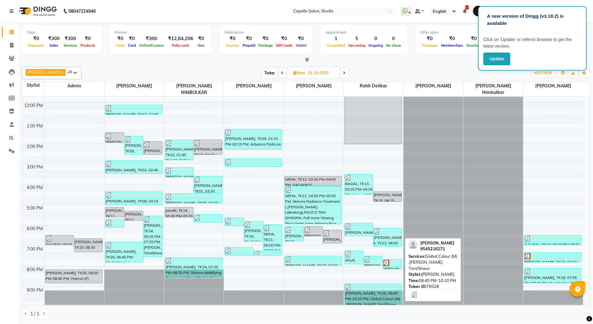
click at [368, 290] on div "[PERSON_NAME], TK28, 08:40 PM-10:10 PM, Global Colour (M) ,[PERSON_NAME] Trim/S…" at bounding box center [373, 297] width 57 height 27
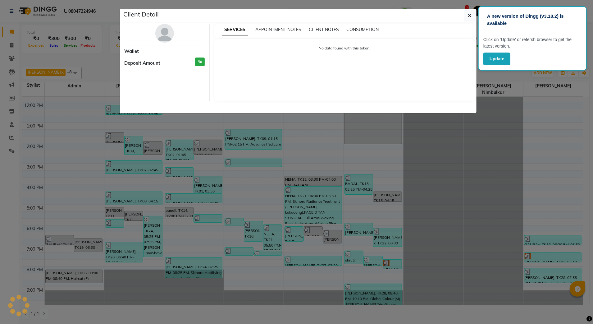
select select "3"
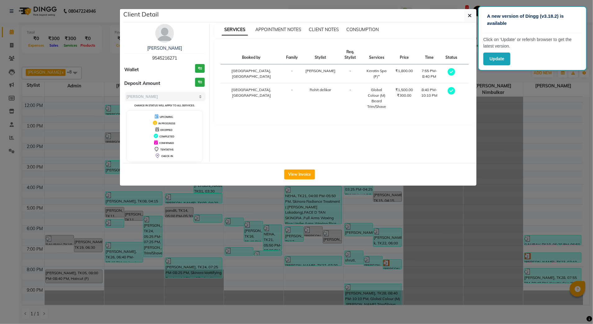
click at [159, 34] on img at bounding box center [164, 33] width 19 height 19
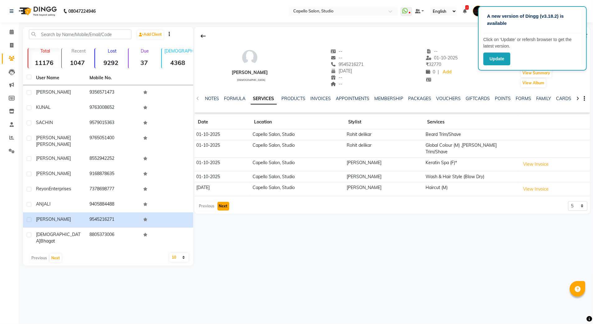
click at [226, 202] on button "Next" at bounding box center [224, 206] width 12 height 9
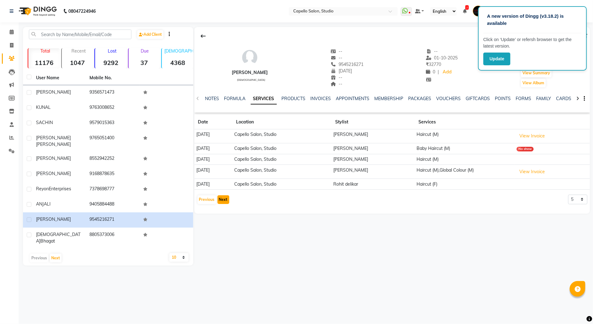
click at [225, 199] on button "Next" at bounding box center [224, 199] width 12 height 9
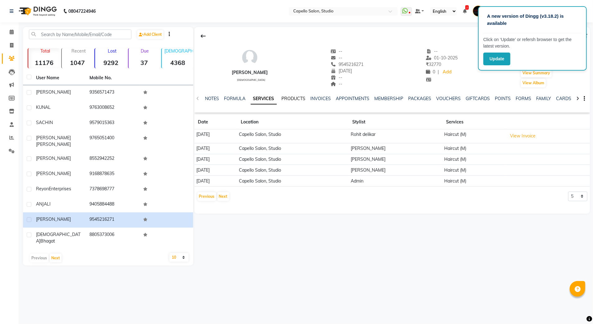
click at [295, 96] on link "PRODUCTS" at bounding box center [294, 99] width 24 height 6
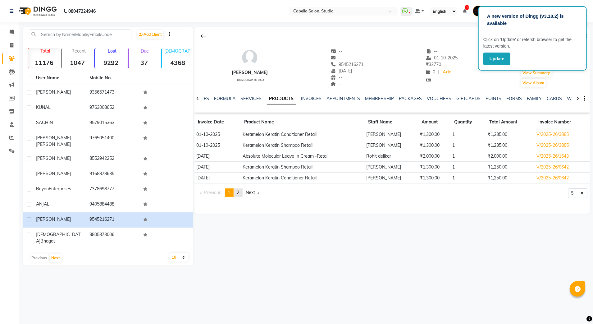
click at [239, 192] on span "2" at bounding box center [238, 193] width 2 height 6
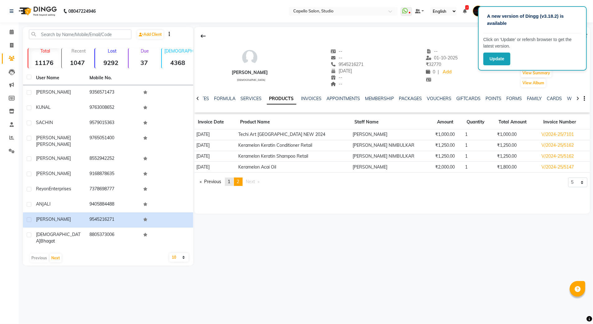
click at [229, 181] on link "page 1" at bounding box center [229, 181] width 9 height 8
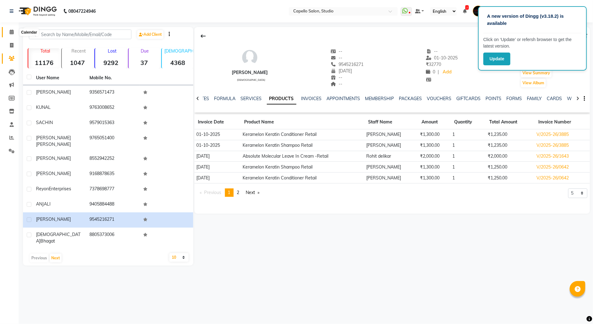
click at [12, 34] on icon at bounding box center [12, 32] width 4 height 5
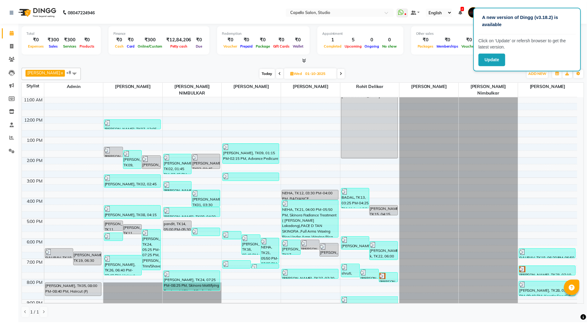
scroll to position [56, 0]
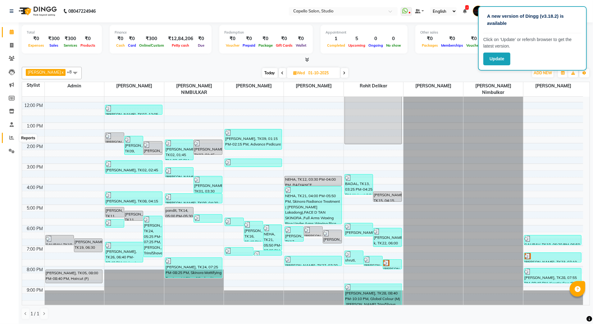
click at [12, 139] on icon at bounding box center [11, 137] width 5 height 5
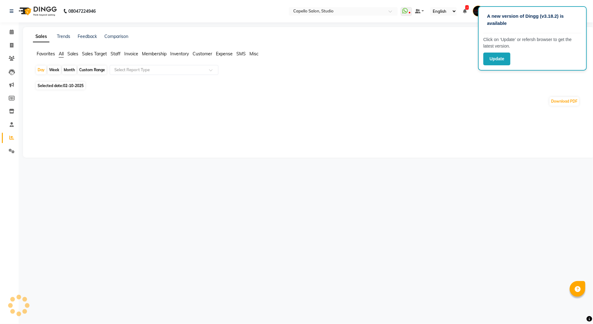
click at [44, 87] on span "Selected date: 02-10-2025" at bounding box center [60, 86] width 49 height 8
select select "10"
select select "2025"
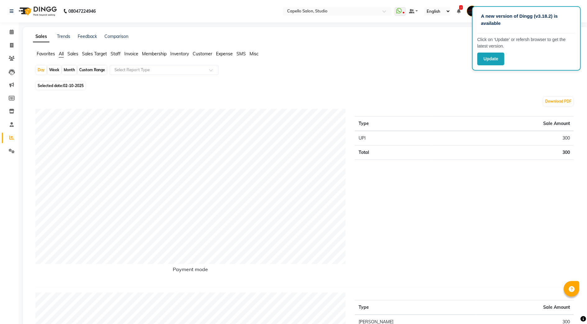
click at [63, 88] on span "Selected date: 02-10-2025" at bounding box center [60, 86] width 49 height 8
select select "10"
select select "2025"
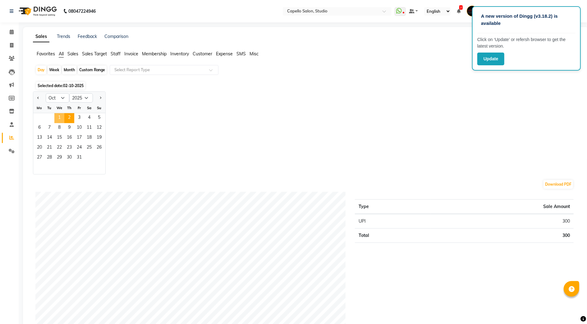
click at [58, 116] on span "1" at bounding box center [59, 118] width 10 height 10
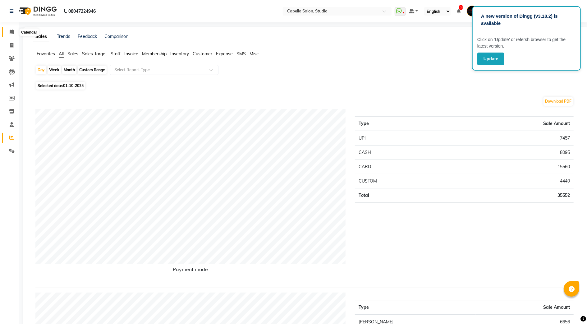
drag, startPoint x: 11, startPoint y: 29, endPoint x: 26, endPoint y: 4, distance: 29.0
click at [11, 29] on span at bounding box center [11, 32] width 11 height 7
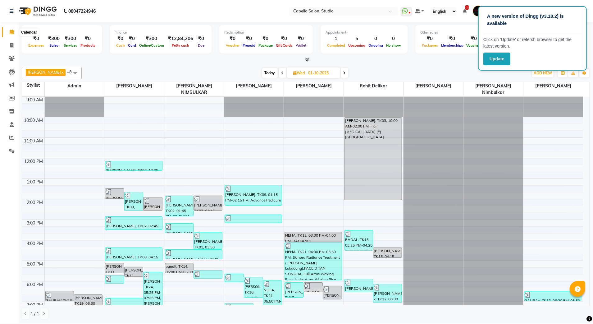
click at [13, 30] on icon at bounding box center [12, 32] width 4 height 5
click at [61, 74] on link "x" at bounding box center [62, 72] width 3 height 5
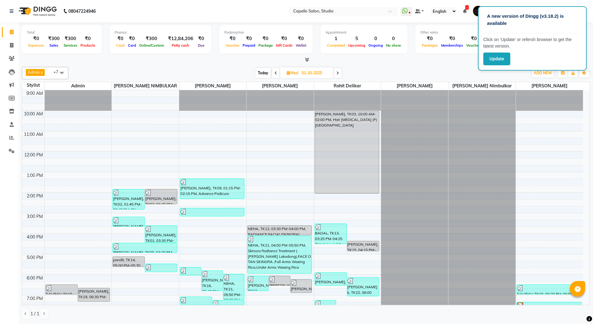
click at [43, 73] on link "x" at bounding box center [41, 72] width 3 height 5
checkbox input "false"
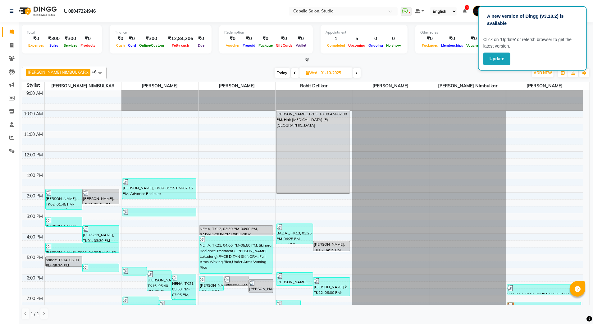
click at [94, 75] on span at bounding box center [100, 73] width 12 height 12
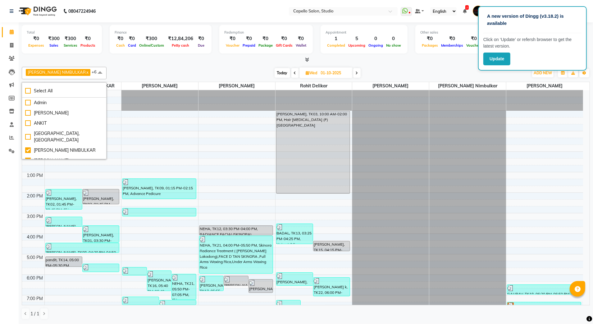
click at [110, 74] on div "Today Wed 01-10-2025" at bounding box center [318, 72] width 416 height 9
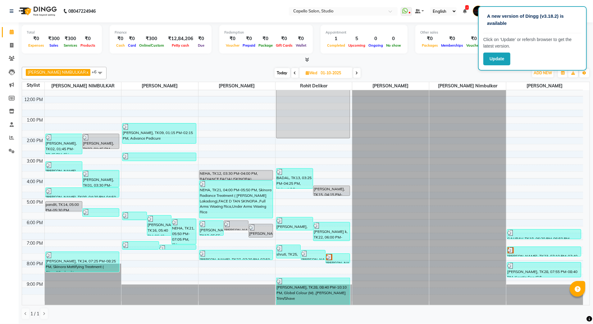
scroll to position [56, 0]
click at [73, 73] on span "DIVYANI NIMBULKAR x" at bounding box center [58, 72] width 65 height 7
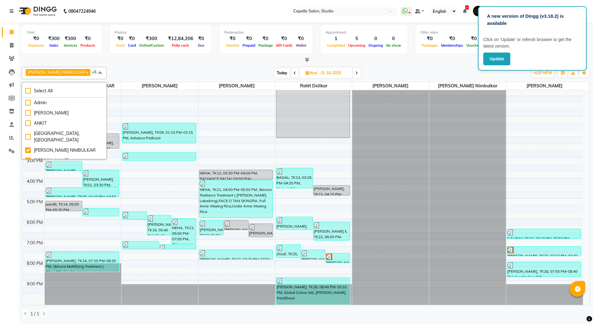
click at [70, 75] on span "DIVYANI NIMBULKAR x" at bounding box center [58, 72] width 65 height 7
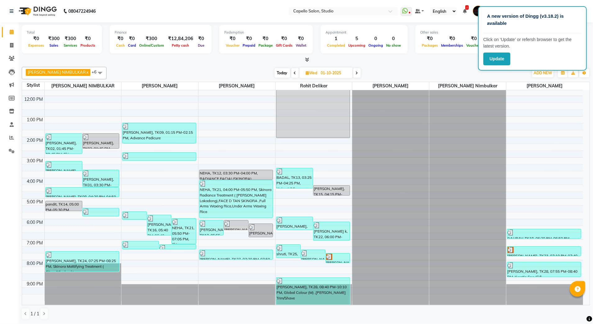
click at [86, 74] on link "x" at bounding box center [87, 72] width 3 height 5
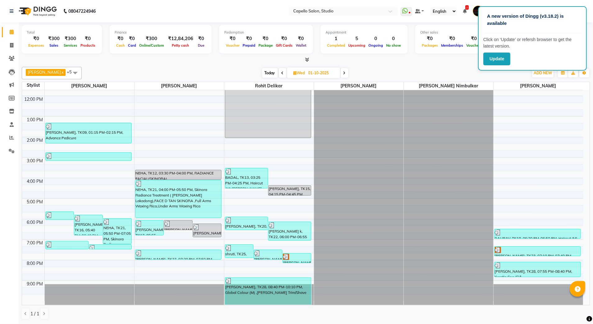
click at [61, 73] on link "x" at bounding box center [62, 72] width 3 height 5
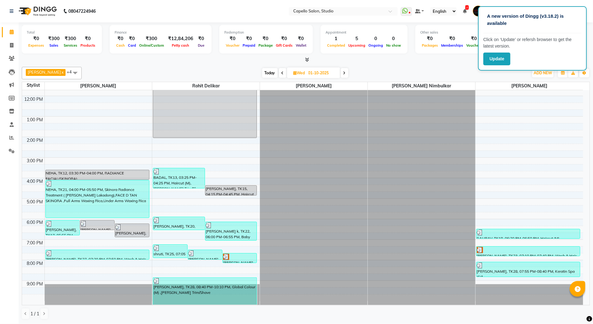
click at [283, 73] on span at bounding box center [282, 73] width 7 height 10
type input "30-09-2025"
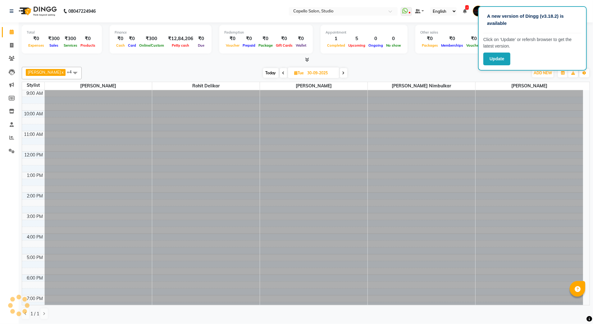
scroll to position [42, 0]
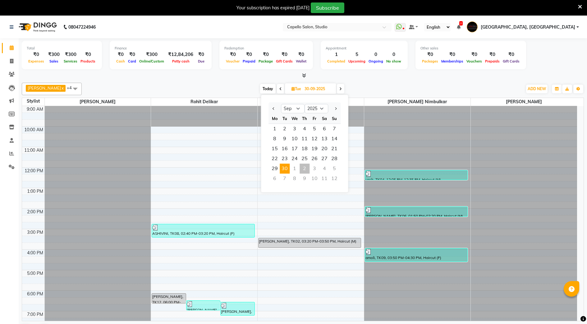
select select "9"
select select "2025"
click at [298, 106] on select "Jan Feb Mar Apr May Jun [DATE] Aug Sep Oct Nov Dec" at bounding box center [293, 108] width 24 height 9
select select "10"
click at [281, 104] on select "Jan Feb Mar Apr May Jun [DATE] Aug Sep Oct Nov Dec" at bounding box center [293, 108] width 24 height 9
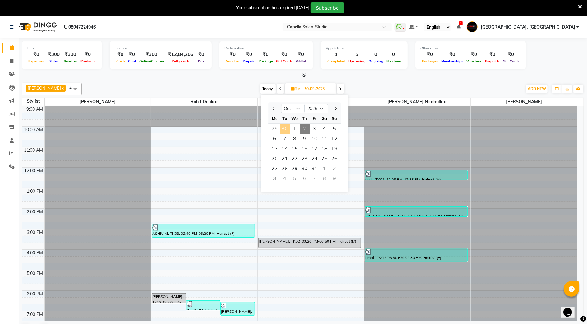
click at [303, 132] on span "2" at bounding box center [305, 129] width 10 height 10
type input "02-10-2025"
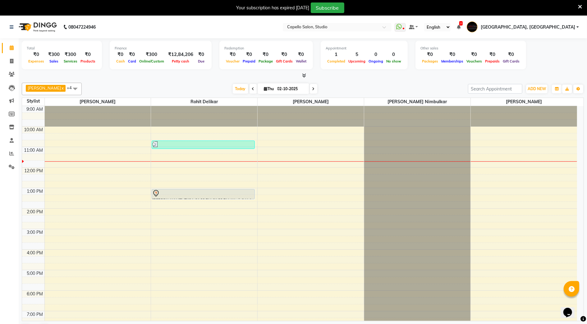
click at [69, 88] on span at bounding box center [75, 89] width 12 height 12
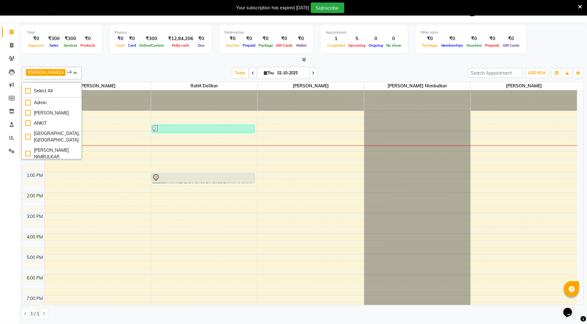
scroll to position [41, 0]
click at [31, 115] on div "[PERSON_NAME] NIMBULKAR" at bounding box center [51, 112] width 53 height 13
checkbox input "true"
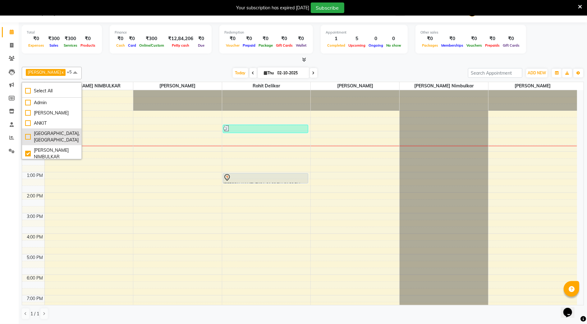
scroll to position [0, 0]
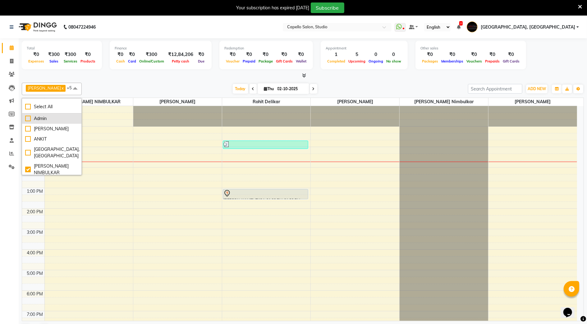
click at [33, 119] on div "Admin" at bounding box center [51, 118] width 53 height 7
checkbox input "true"
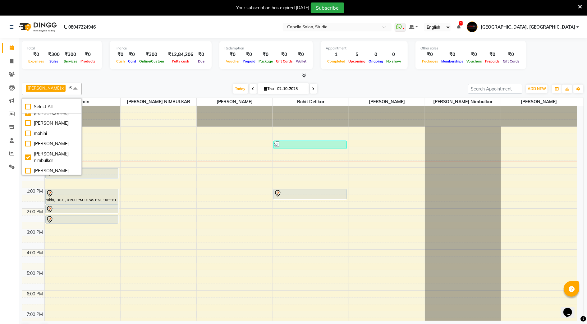
scroll to position [124, 0]
click at [44, 123] on div "mohini" at bounding box center [51, 120] width 53 height 7
checkbox input "true"
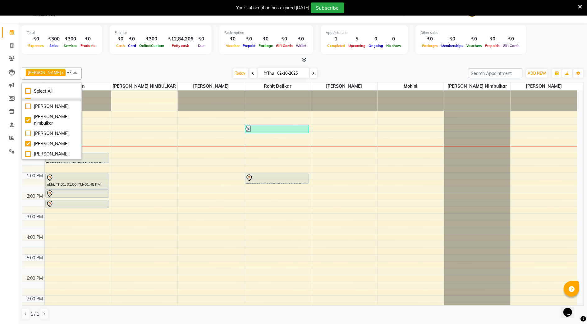
scroll to position [16, 0]
click at [105, 69] on div "Today Thu 02-10-2025" at bounding box center [275, 72] width 380 height 9
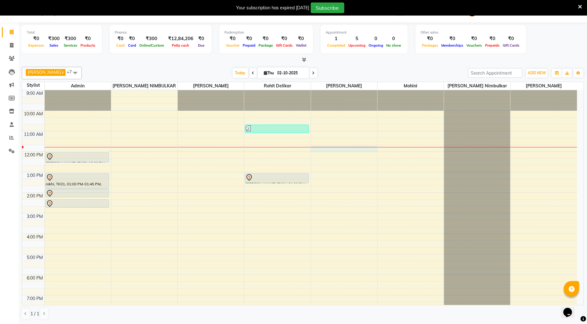
click at [338, 147] on div at bounding box center [344, 147] width 66 height 0
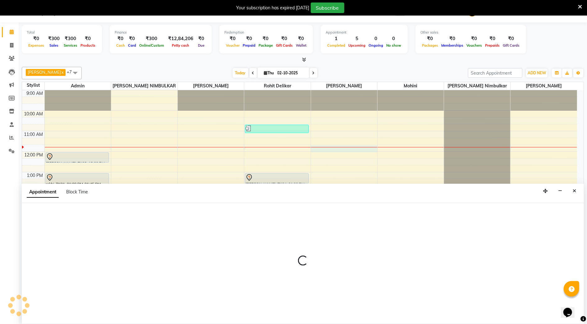
select select "36848"
select select "tentative"
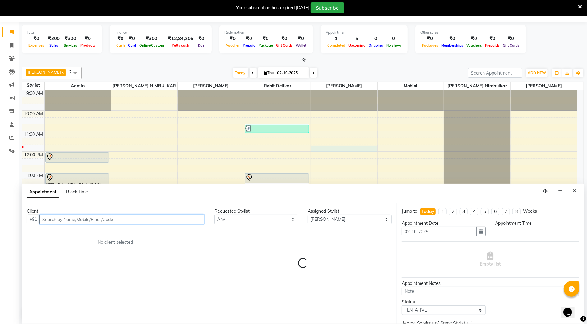
select select "705"
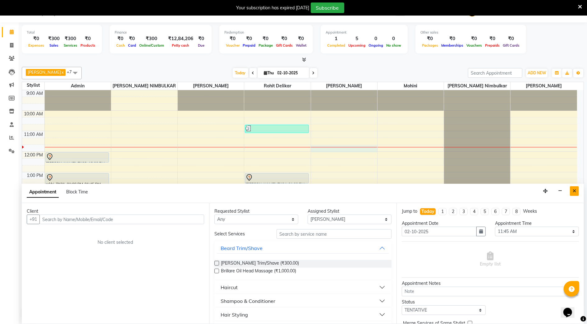
click at [577, 191] on button "Close" at bounding box center [574, 191] width 9 height 10
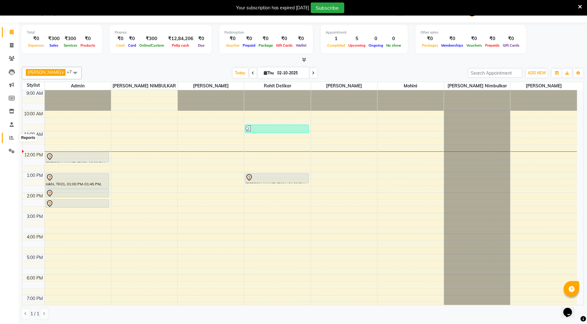
click at [11, 137] on icon at bounding box center [11, 137] width 5 height 5
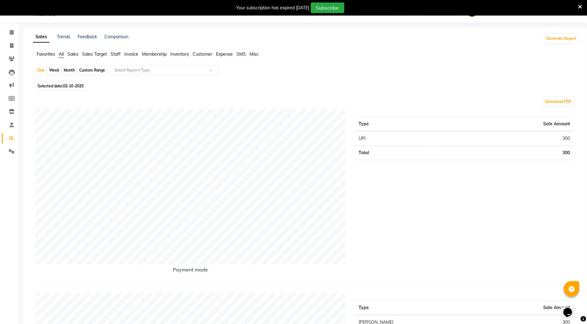
scroll to position [16, 0]
click at [71, 86] on span "02-10-2025" at bounding box center [73, 85] width 21 height 5
select select "10"
select select "2025"
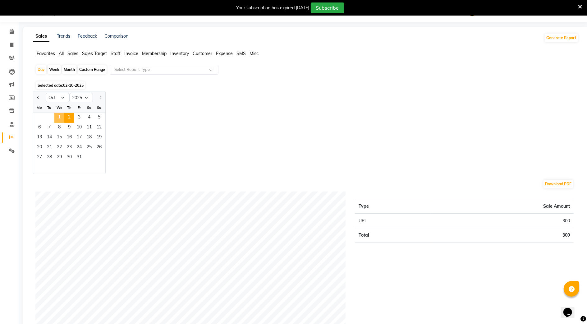
click at [59, 116] on span "1" at bounding box center [59, 118] width 10 height 10
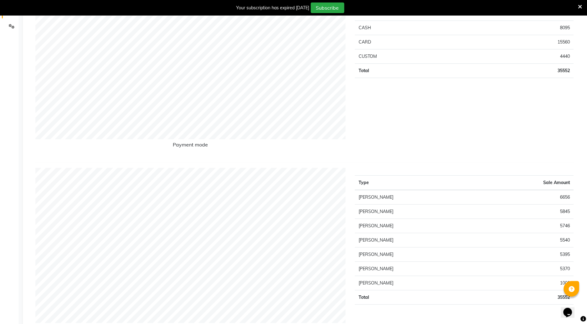
scroll to position [0, 0]
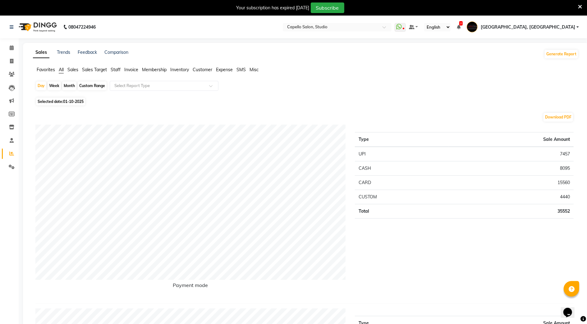
click at [38, 26] on img at bounding box center [37, 26] width 43 height 17
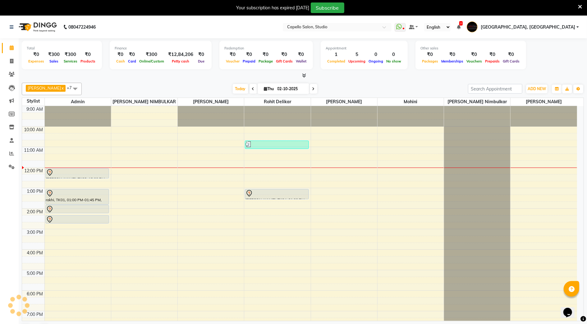
click at [252, 90] on icon at bounding box center [253, 89] width 2 height 4
type input "01-10-2025"
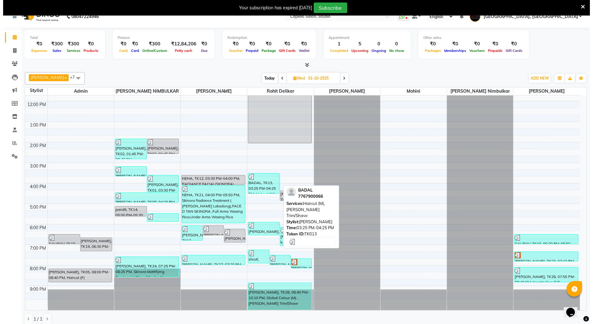
scroll to position [16, 0]
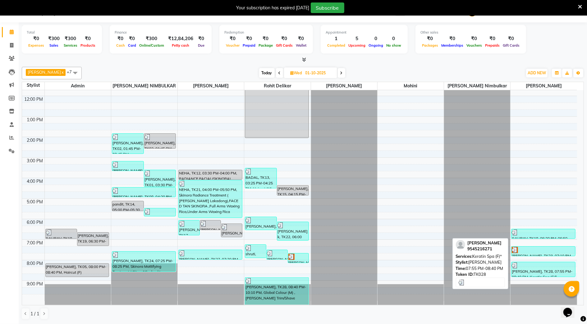
click at [540, 271] on div "[PERSON_NAME], TK28, 07:55 PM-08:40 PM, Keratin Spa (F)*" at bounding box center [543, 269] width 63 height 15
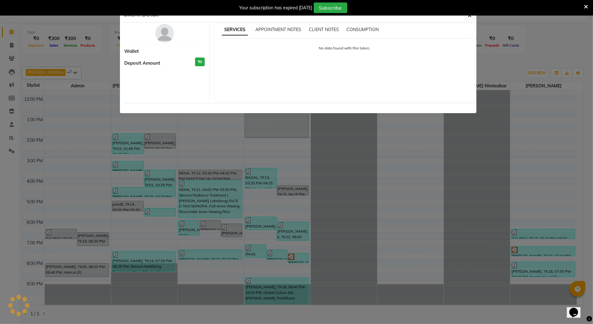
select select "3"
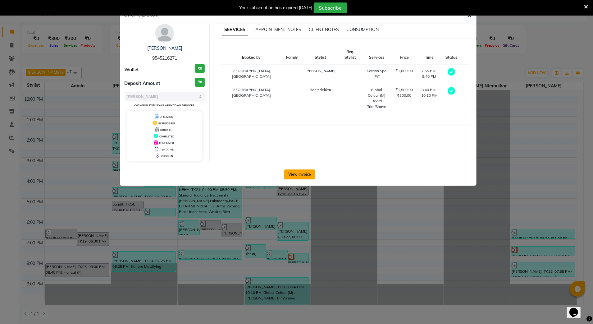
click at [304, 172] on button "View Invoice" at bounding box center [299, 174] width 31 height 10
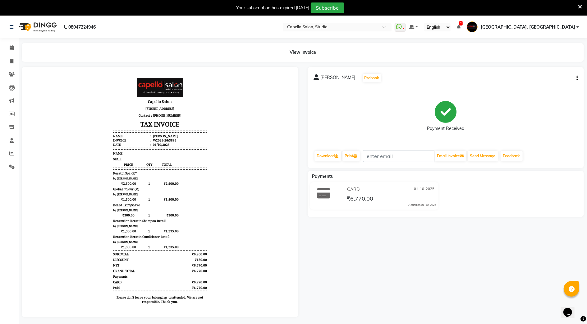
click at [49, 22] on img at bounding box center [37, 26] width 43 height 17
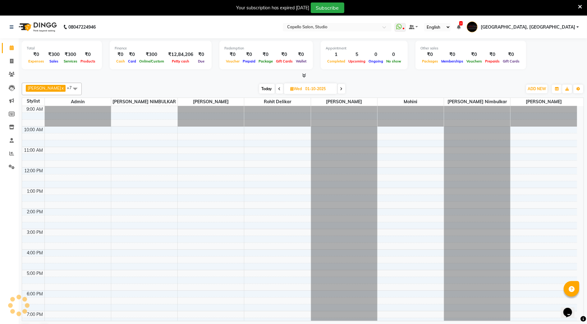
scroll to position [56, 0]
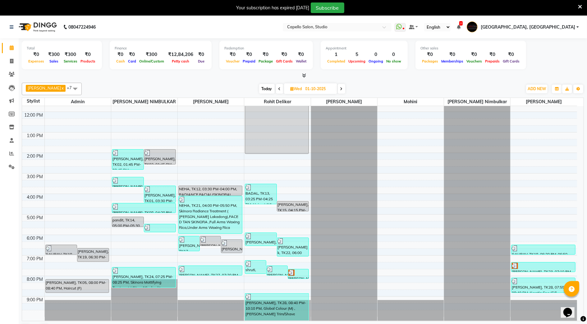
click at [265, 87] on span "Today" at bounding box center [267, 89] width 16 height 10
type input "02-10-2025"
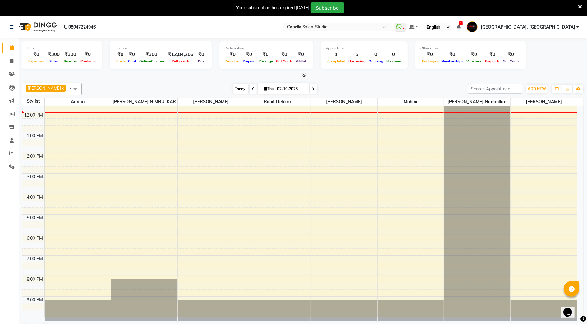
scroll to position [42, 0]
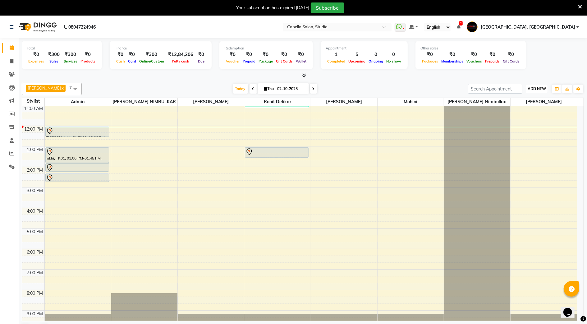
click at [541, 89] on span "ADD NEW" at bounding box center [537, 88] width 18 height 5
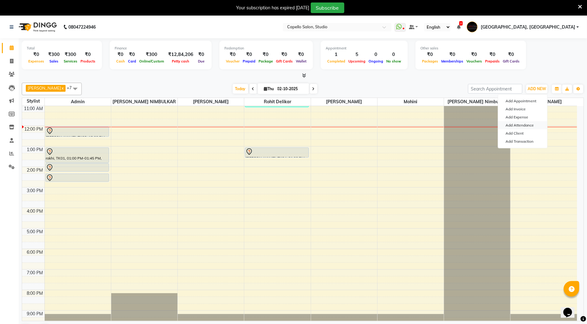
click at [514, 126] on link "Add Attendance" at bounding box center [522, 125] width 49 height 8
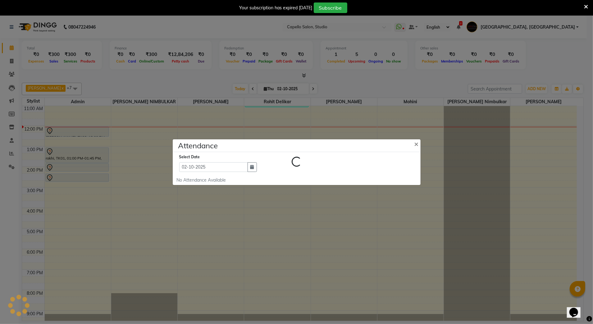
select select "W"
select select "A"
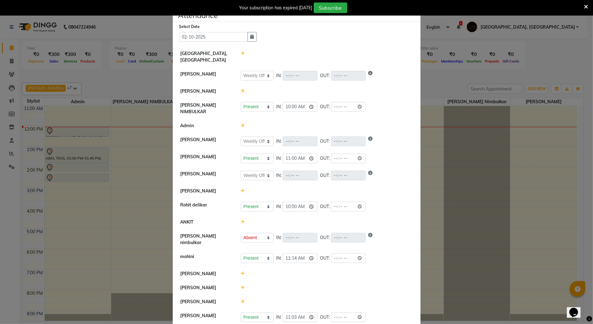
click at [237, 189] on div at bounding box center [327, 191] width 182 height 7
click at [242, 188] on div at bounding box center [327, 191] width 182 height 7
click at [241, 190] on icon at bounding box center [243, 191] width 4 height 4
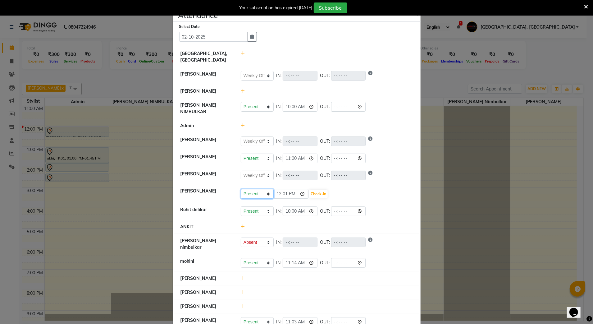
click at [243, 190] on select "Present Absent Late Half Day Weekly Off" at bounding box center [257, 194] width 33 height 10
select select "A"
click at [241, 189] on select "Present Absent Late Half Day Weekly Off" at bounding box center [257, 194] width 33 height 10
click at [280, 190] on button "Save" at bounding box center [280, 194] width 12 height 9
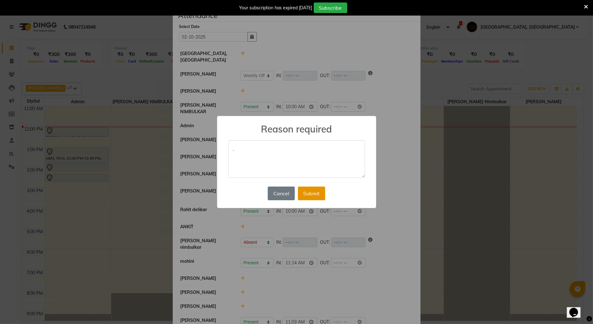
type textarea "."
click at [300, 191] on button "Submit" at bounding box center [311, 193] width 27 height 14
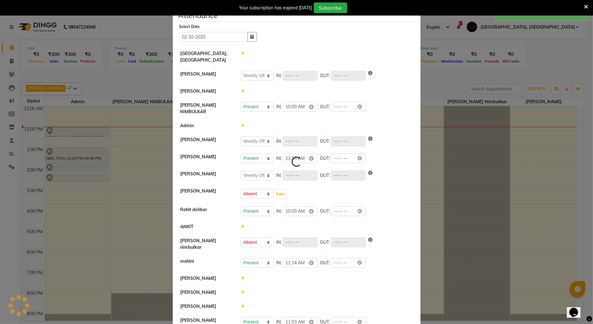
select select "W"
select select "A"
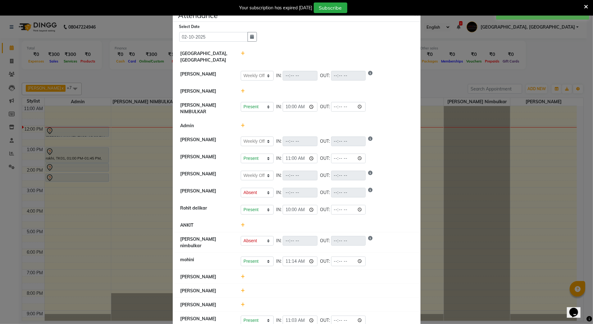
click at [142, 173] on ngb-modal-window "Attendance × Select Date [DATE] [GEOGRAPHIC_DATA], [GEOGRAPHIC_DATA] [PERSON_NA…" at bounding box center [296, 162] width 593 height 324
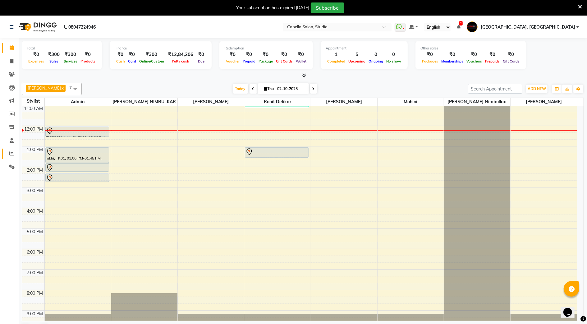
click at [12, 158] on link "Reports" at bounding box center [9, 154] width 15 height 10
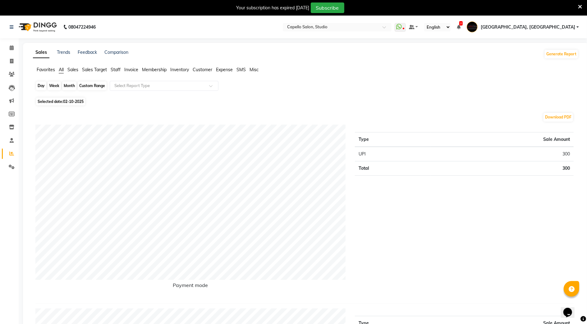
click at [42, 86] on div "Day" at bounding box center [41, 85] width 10 height 9
select select "10"
select select "2025"
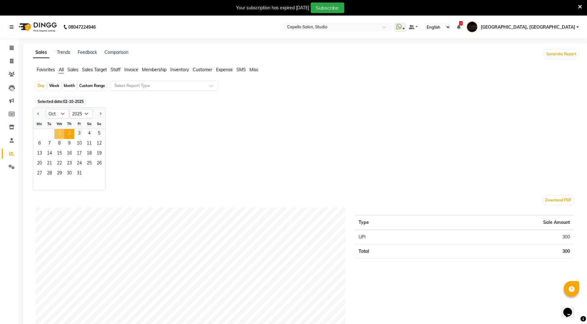
click at [58, 135] on span "1" at bounding box center [59, 134] width 10 height 10
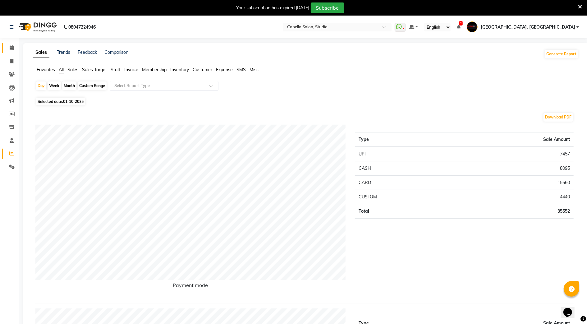
click at [5, 47] on link "Calendar" at bounding box center [9, 48] width 15 height 10
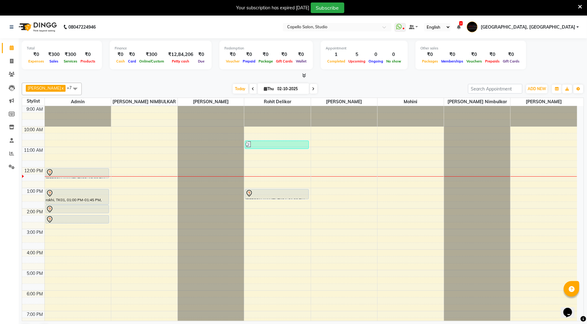
scroll to position [16, 0]
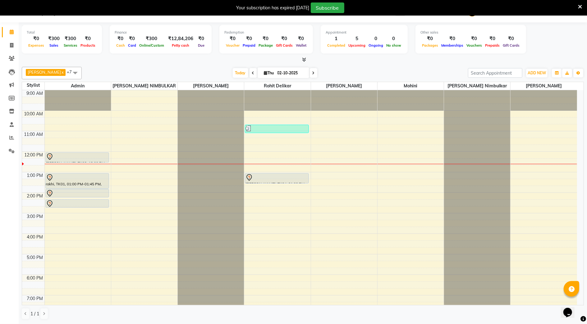
click at [53, 214] on div "9:00 AM 10:00 AM 11:00 AM 12:00 PM 1:00 PM 2:00 PM 3:00 PM 4:00 PM 5:00 PM 6:00…" at bounding box center [299, 223] width 555 height 266
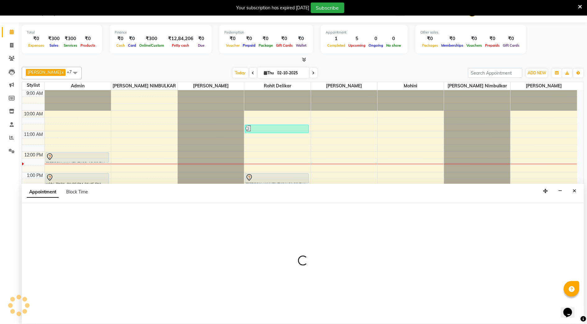
select select "14652"
select select "885"
select select "tentative"
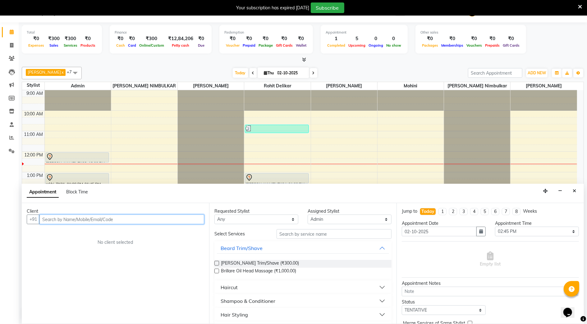
click at [131, 174] on div "9:00 AM 10:00 AM 11:00 AM 12:00 PM 1:00 PM 2:00 PM 3:00 PM 4:00 PM 5:00 PM 6:00…" at bounding box center [299, 223] width 555 height 266
drag, startPoint x: 132, startPoint y: 161, endPoint x: 572, endPoint y: 189, distance: 441.0
click at [572, 189] on button "Close" at bounding box center [574, 191] width 9 height 10
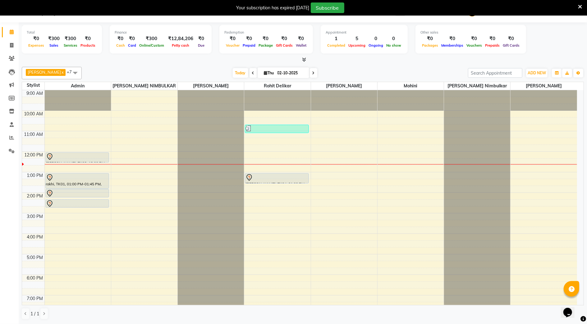
drag, startPoint x: 73, startPoint y: 196, endPoint x: 78, endPoint y: 198, distance: 5.9
click at [78, 198] on div "9:00 AM 10:00 AM 11:00 AM 12:00 PM 1:00 PM 2:00 PM 3:00 PM 4:00 PM 5:00 PM 6:00…" at bounding box center [299, 223] width 555 height 266
click at [49, 220] on div "9:00 AM 10:00 AM 11:00 AM 12:00 PM 1:00 PM 2:00 PM 3:00 PM 4:00 PM 5:00 PM 6:00…" at bounding box center [299, 223] width 555 height 266
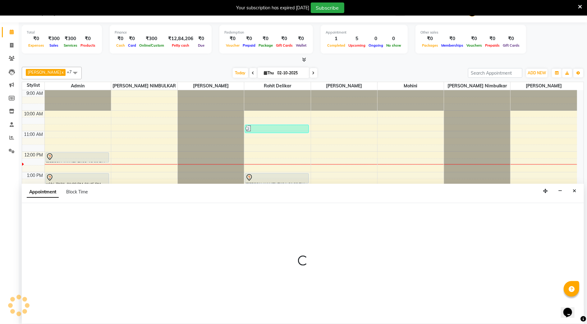
select select "14652"
select select "900"
select select "tentative"
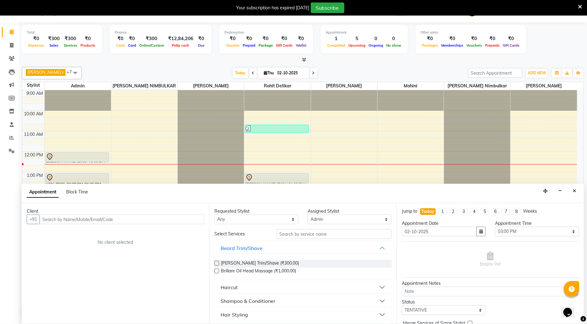
click at [102, 217] on input "text" at bounding box center [121, 219] width 165 height 10
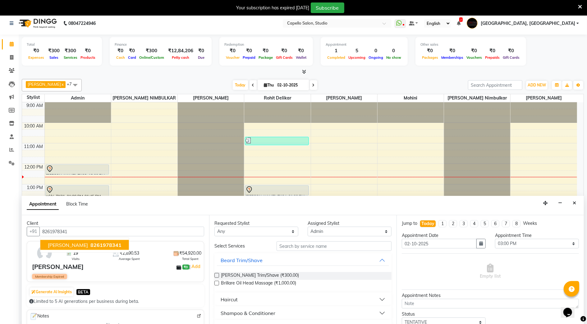
scroll to position [0, 0]
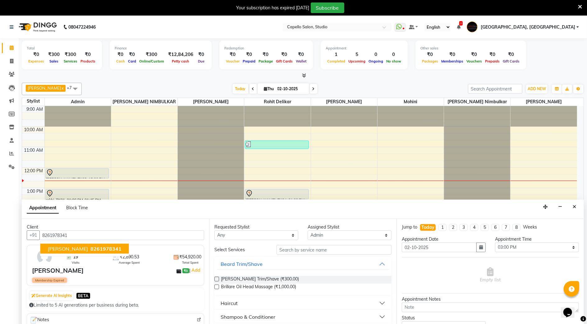
click at [82, 239] on input "8261978341" at bounding box center [121, 235] width 165 height 10
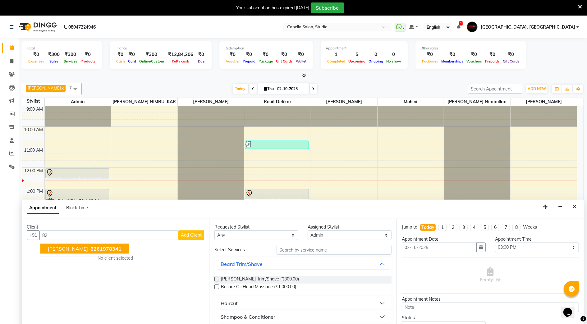
type input "8"
type input "p"
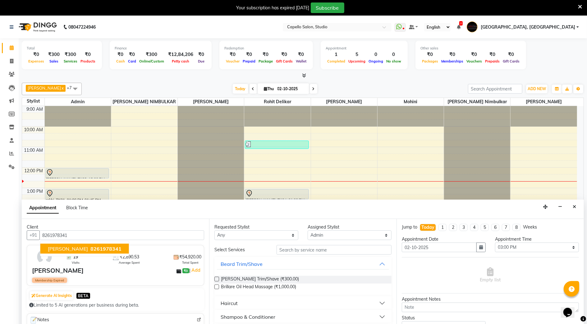
click at [114, 249] on button "[PERSON_NAME] 8261978341" at bounding box center [84, 249] width 89 height 10
type input "8261978341"
click at [358, 251] on input "text" at bounding box center [334, 250] width 115 height 10
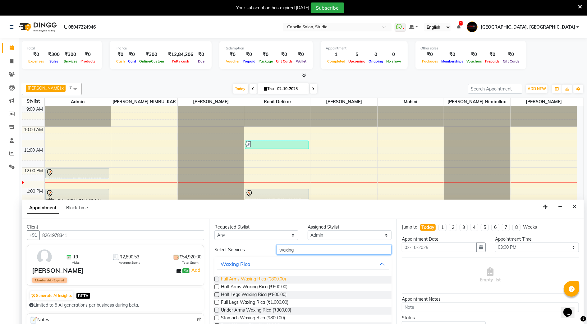
type input "waxing"
click at [223, 278] on span "Full Arms Waxing Rica (₹800.00)" at bounding box center [253, 280] width 65 height 8
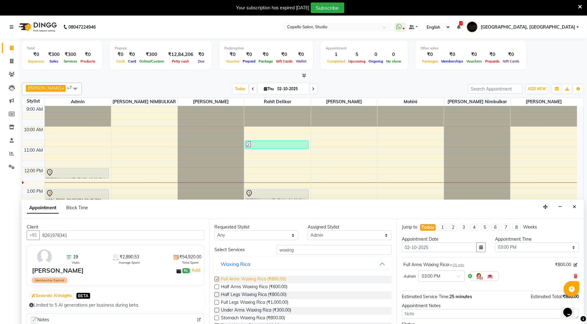
checkbox input "false"
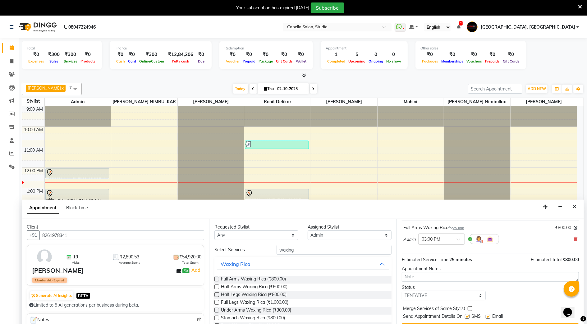
scroll to position [16, 0]
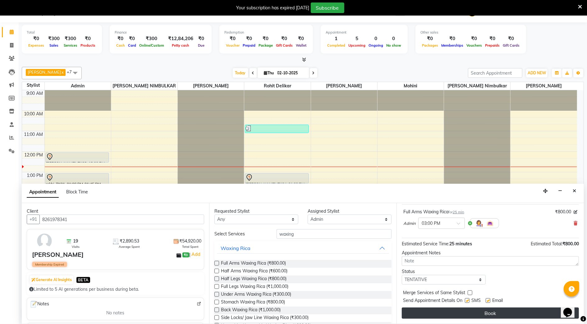
click at [451, 310] on button "Book" at bounding box center [490, 312] width 177 height 11
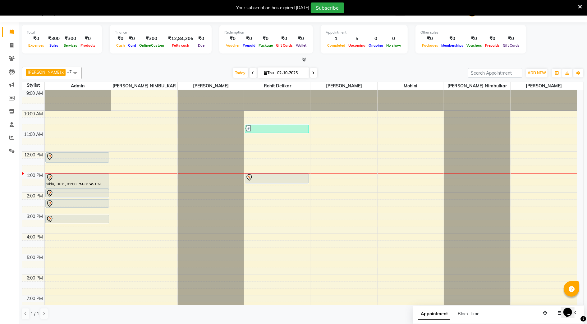
click at [393, 74] on div "Today Thu 02-10-2025" at bounding box center [275, 72] width 380 height 9
click at [305, 59] on icon at bounding box center [304, 59] width 4 height 5
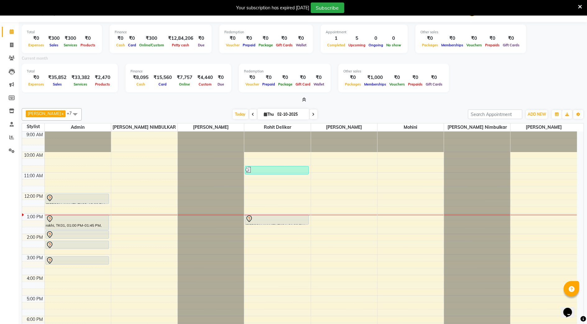
click at [302, 100] on icon at bounding box center [304, 99] width 4 height 5
